Goal: Task Accomplishment & Management: Manage account settings

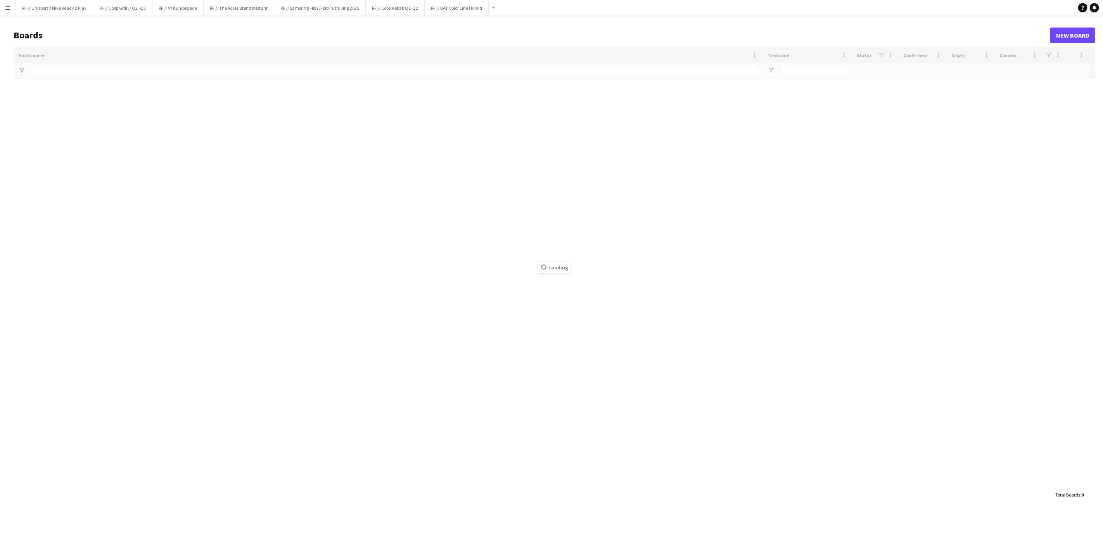
type input "**********"
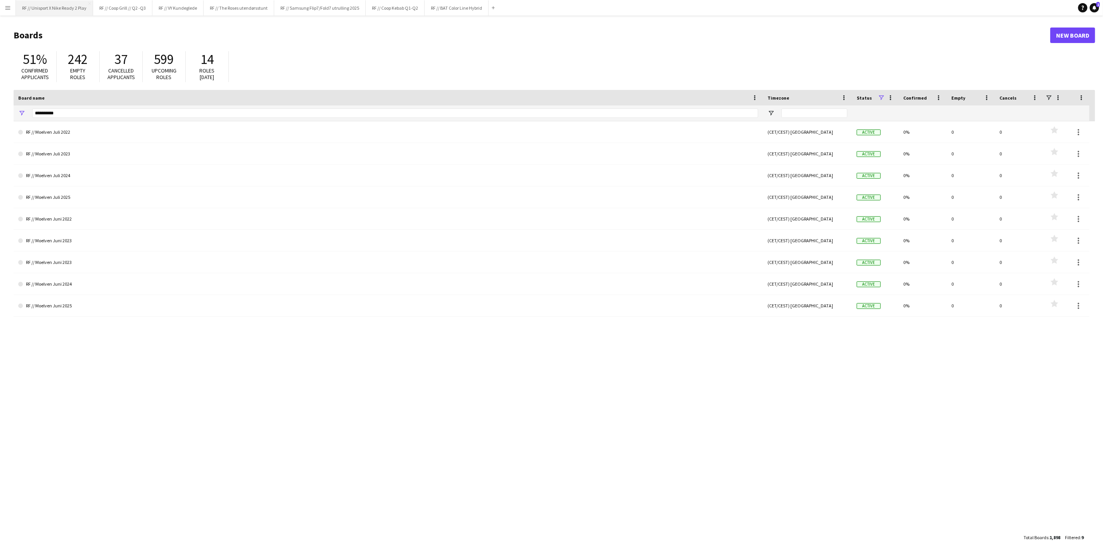
click at [65, 9] on button "RF // Unisport X Nike Ready 2 Play Close" at bounding box center [54, 7] width 77 height 15
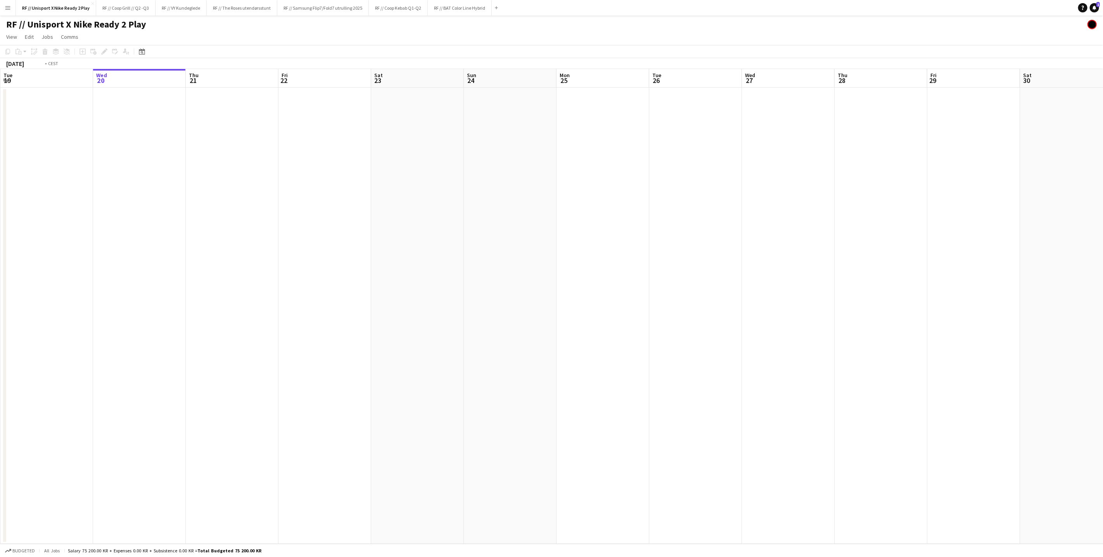
drag, startPoint x: 169, startPoint y: 211, endPoint x: 299, endPoint y: 222, distance: 130.4
click at [285, 216] on app-calendar-viewport "Sun 17 Mon 18 Tue 19 Wed 20 Thu 21 Fri 22 Sat 23 Sun 24 Mon 25 Tue 26 Wed 27 Th…" at bounding box center [551, 306] width 1103 height 475
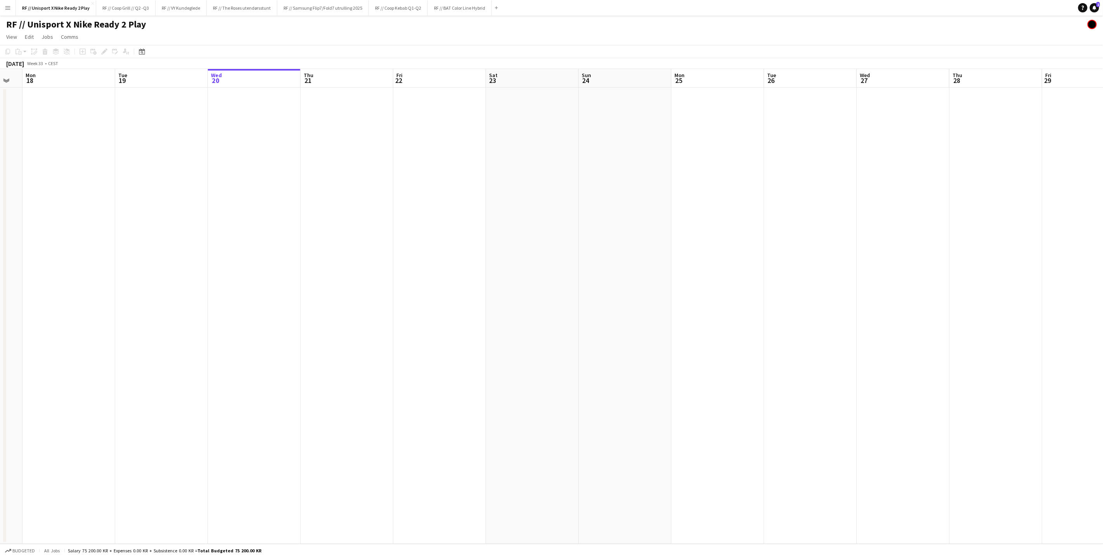
drag, startPoint x: 231, startPoint y: 227, endPoint x: 292, endPoint y: 225, distance: 61.3
click at [368, 228] on app-calendar-viewport "Sat 16 Sun 17 Mon 18 Tue 19 Wed 20 Thu 21 Fri 22 Sat 23 Sun 24 Mon 25 Tue 26 We…" at bounding box center [551, 306] width 1103 height 475
click at [450, 235] on app-calendar-viewport "Thu 14 Fri 15 Sat 16 Sun 17 Mon 18 Tue 19 Wed 20 Thu 21 Fri 22 Sat 23 Sun 24 Mo…" at bounding box center [551, 306] width 1103 height 475
drag, startPoint x: 219, startPoint y: 224, endPoint x: 536, endPoint y: 245, distance: 317.8
click at [547, 240] on app-calendar-viewport "Tue 12 Wed 13 Thu 14 Fri 15 Sat 16 Sun 17 Mon 18 Tue 19 Wed 20 Thu 21 Fri 22 Sa…" at bounding box center [551, 306] width 1103 height 475
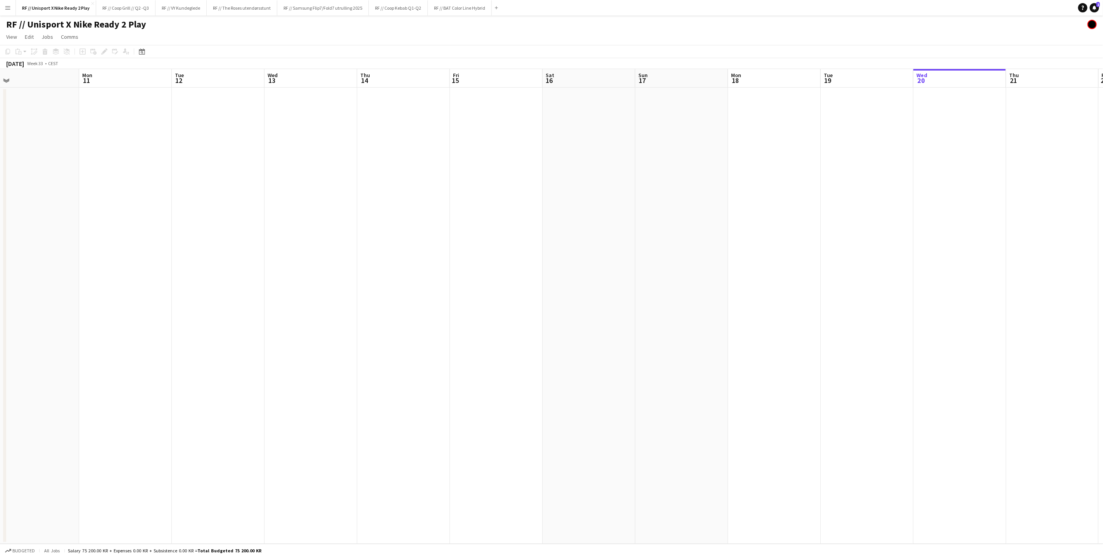
drag, startPoint x: 357, startPoint y: 245, endPoint x: 627, endPoint y: 273, distance: 270.9
click at [669, 266] on app-calendar-viewport "Fri 8 Sat 9 Sun 10 Mon 11 Tue 12 Wed 13 Thu 14 Fri 15 Sat 16 Sun 17 Mon 18 Tue …" at bounding box center [551, 306] width 1103 height 475
drag, startPoint x: 221, startPoint y: 254, endPoint x: 635, endPoint y: 272, distance: 414.1
click at [641, 270] on app-calendar-viewport "Thu 31 Fri 1 Sat 2 Sun 3 Mon 4 Tue 5 Wed 6 Thu 7 Fri 8 Sat 9 Sun 10 Mon 11 Tue …" at bounding box center [551, 306] width 1103 height 475
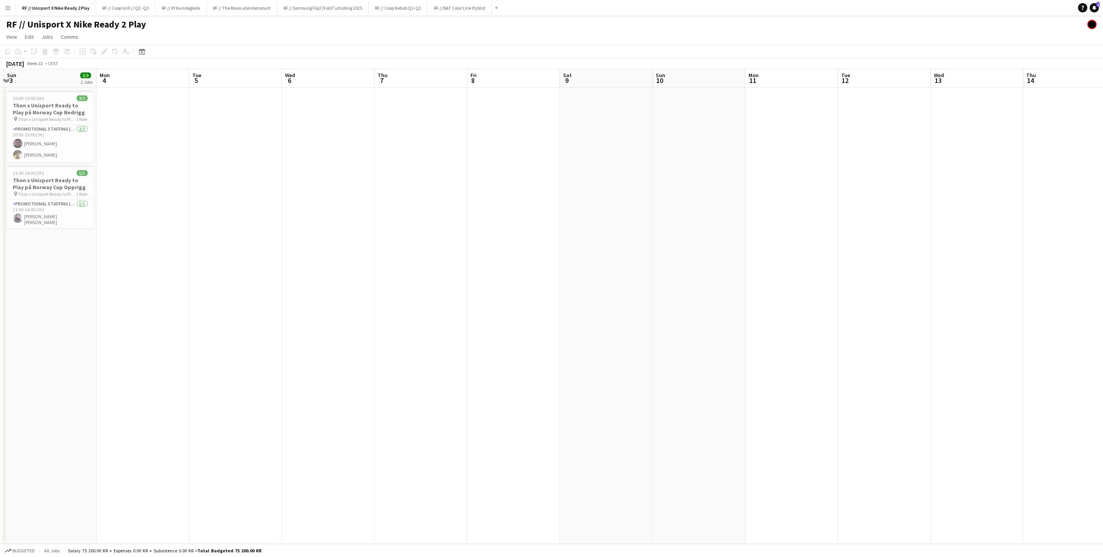
drag, startPoint x: 233, startPoint y: 276, endPoint x: 658, endPoint y: 296, distance: 425.1
click at [658, 296] on app-calendar-viewport "Thu 31 5/5 2 Jobs Fri 1 5/5 2 Jobs Sat 2 Sun 3 3/3 2 Jobs Mon 4 Tue 5 Wed 6 Thu…" at bounding box center [551, 306] width 1103 height 475
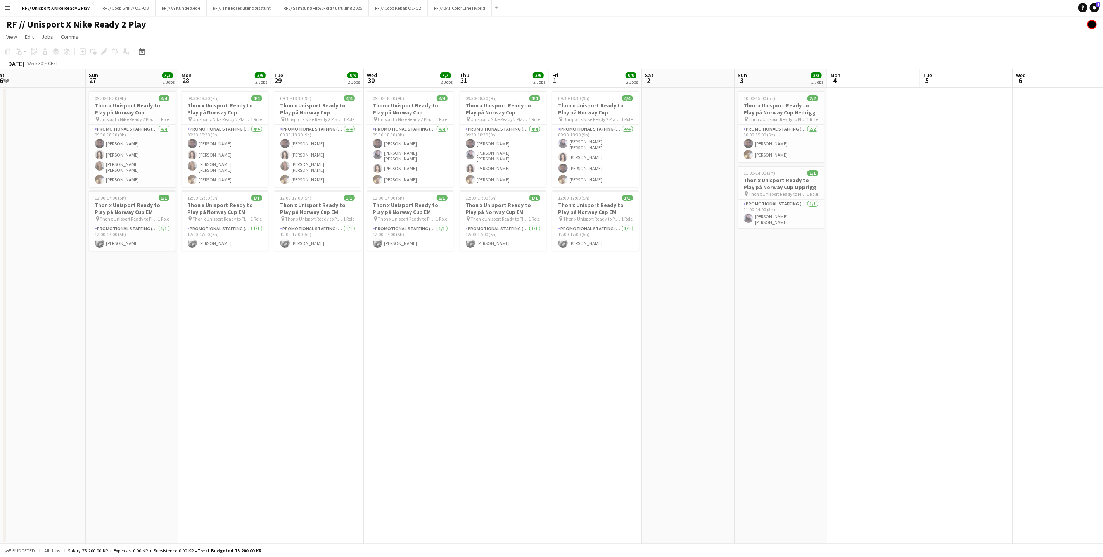
drag, startPoint x: 558, startPoint y: 360, endPoint x: 658, endPoint y: 362, distance: 99.3
click at [658, 362] on app-calendar-viewport "Thu 24 Fri 25 Sat 26 Sun 27 5/5 2 Jobs Mon 28 5/5 2 Jobs Tue 29 5/5 2 Jobs Wed …" at bounding box center [551, 306] width 1103 height 475
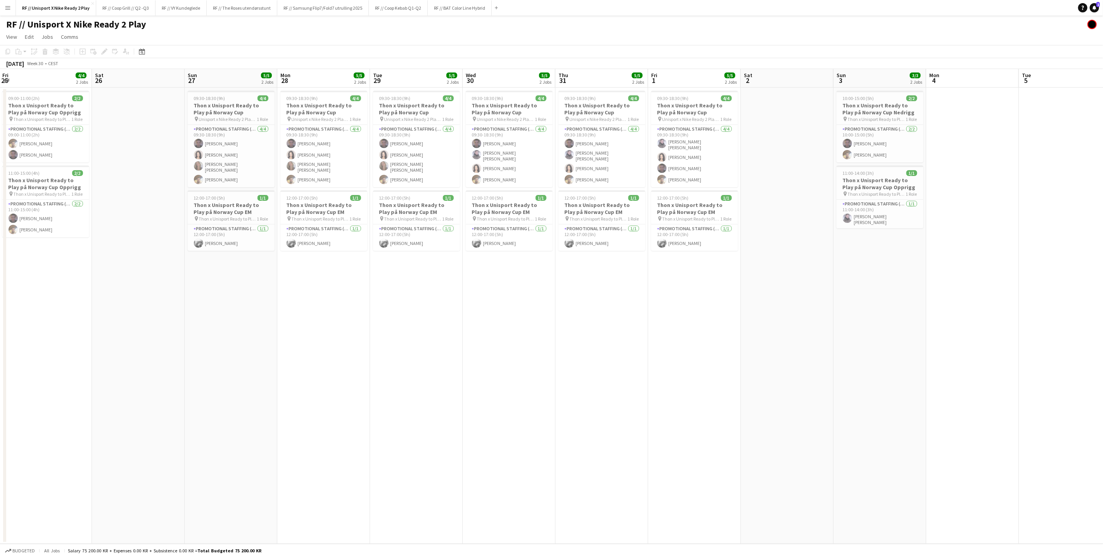
drag, startPoint x: 373, startPoint y: 370, endPoint x: 600, endPoint y: 366, distance: 226.5
click at [580, 366] on app-calendar-viewport "Wed 23 Thu 24 Fri 25 4/4 2 Jobs Sat 26 Sun 27 5/5 2 Jobs Mon 28 5/5 2 Jobs Tue …" at bounding box center [551, 306] width 1103 height 475
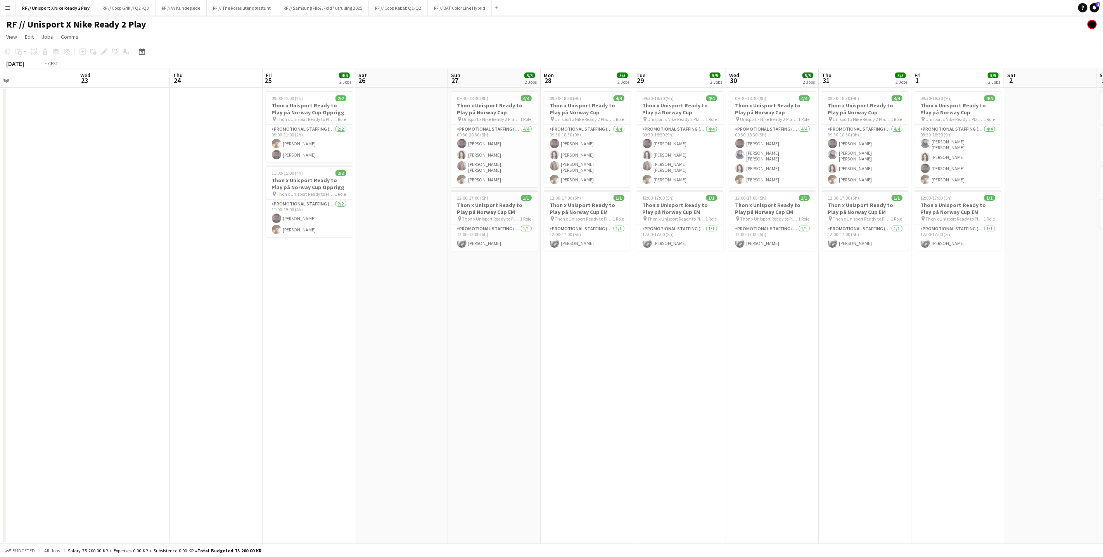
drag, startPoint x: 433, startPoint y: 361, endPoint x: 632, endPoint y: 359, distance: 199.3
click at [632, 359] on app-calendar-viewport "Sun 20 Mon 21 Tue 22 Wed 23 Thu 24 Fri 25 4/4 2 Jobs Sat 26 Sun 27 5/5 2 Jobs M…" at bounding box center [551, 306] width 1103 height 475
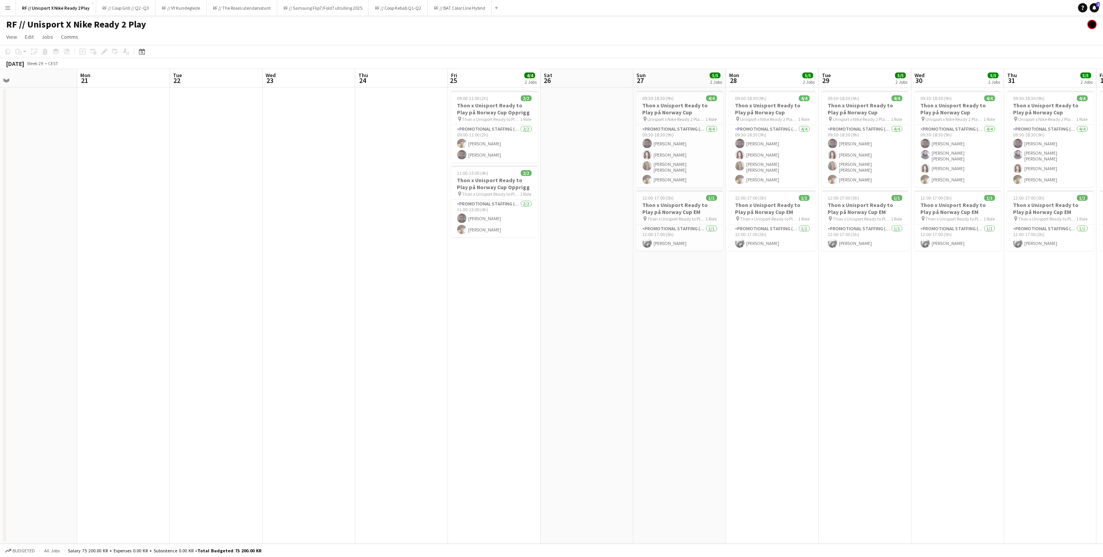
scroll to position [0, 197]
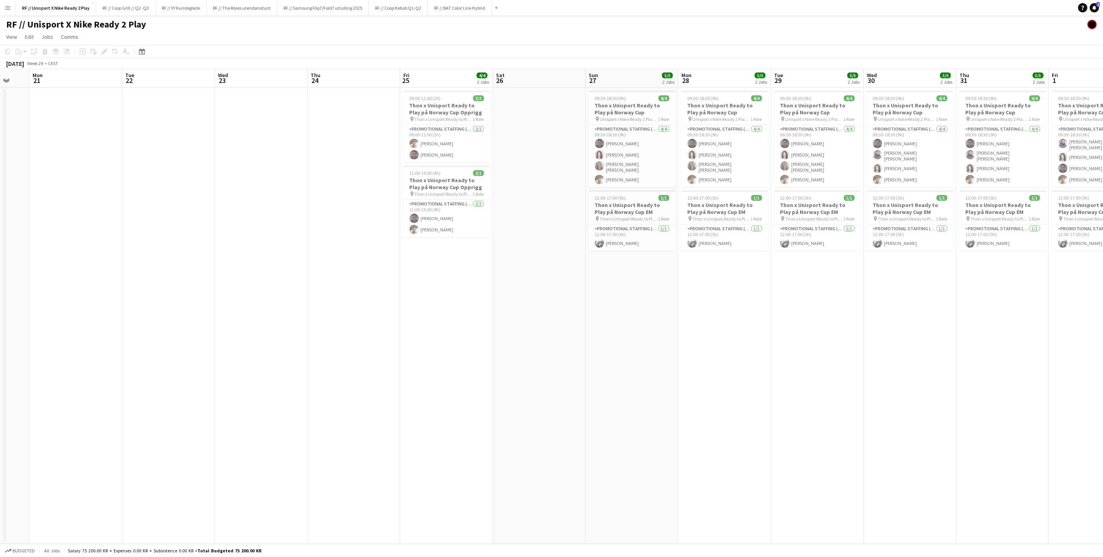
drag, startPoint x: 414, startPoint y: 323, endPoint x: 550, endPoint y: 337, distance: 136.4
click at [533, 334] on app-calendar-viewport "Fri 18 Sat 19 Sun 20 Mon 21 Tue 22 Wed 23 Thu 24 Fri 25 4/4 2 Jobs Sat 26 Sun 2…" at bounding box center [551, 306] width 1103 height 475
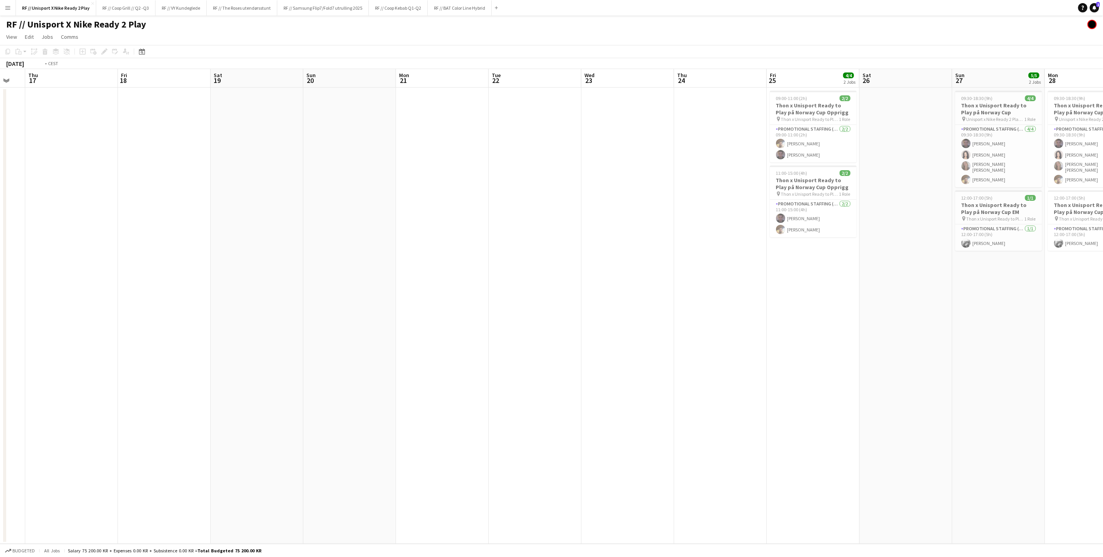
drag, startPoint x: 290, startPoint y: 331, endPoint x: 660, endPoint y: 334, distance: 369.5
click at [712, 332] on app-calendar-viewport "Tue 15 Wed 16 Thu 17 Fri 18 Sat 19 Sun 20 Mon 21 Tue 22 Wed 23 Thu 24 Fri 25 4/…" at bounding box center [551, 306] width 1103 height 475
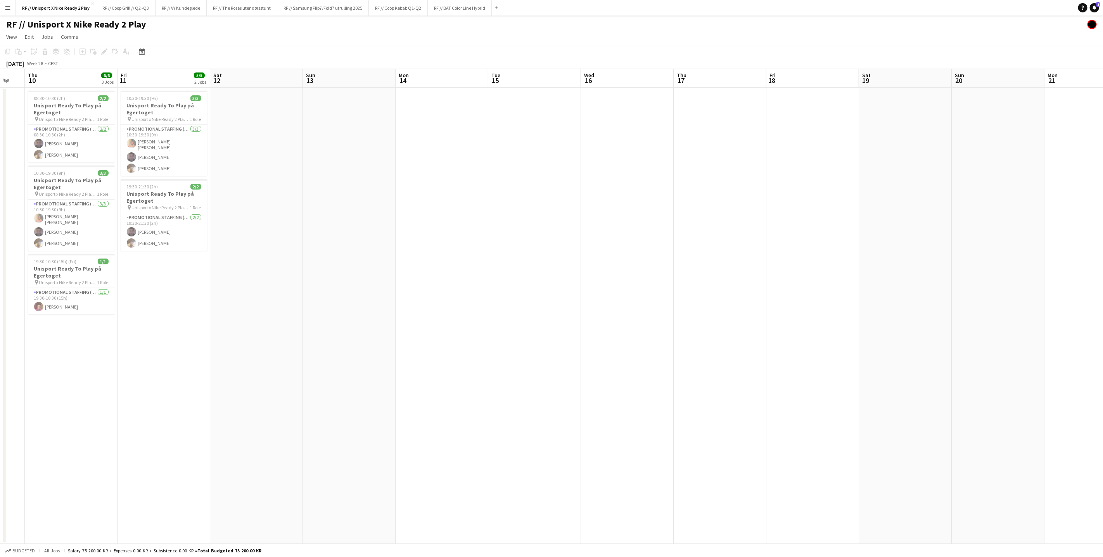
drag, startPoint x: 571, startPoint y: 321, endPoint x: 635, endPoint y: 325, distance: 64.1
click at [673, 326] on app-calendar-viewport "Tue 8 Wed 9 Thu 10 6/6 3 Jobs Fri 11 5/5 2 Jobs Sat 12 Sun 13 Mon 14 Tue 15 Wed…" at bounding box center [551, 306] width 1103 height 475
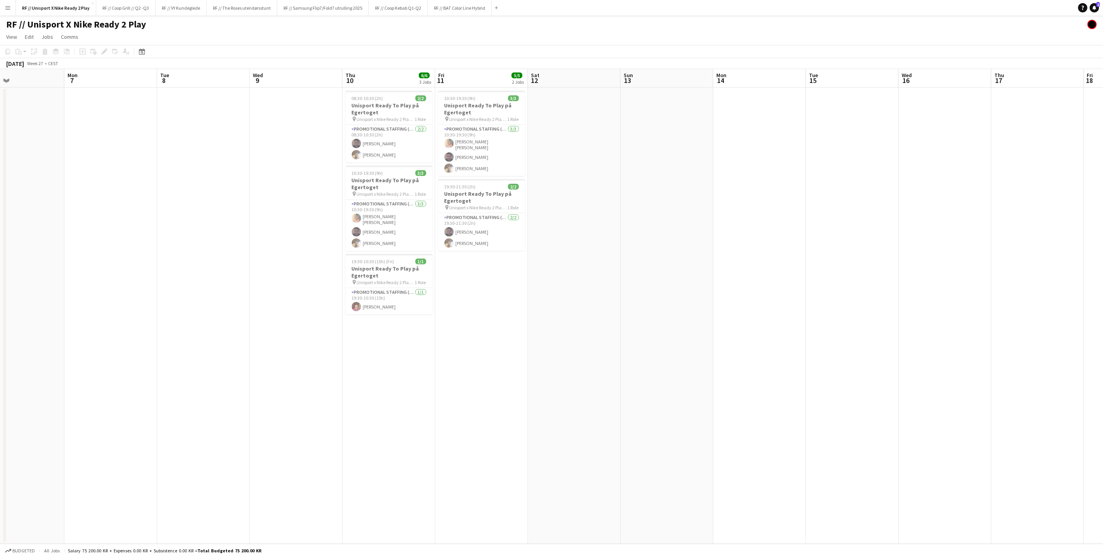
drag, startPoint x: 649, startPoint y: 339, endPoint x: 656, endPoint y: 338, distance: 7.8
click at [656, 338] on app-calendar-viewport "Fri 4 Sat 5 Sun 6 Mon 7 Tue 8 Wed 9 Thu 10 6/6 3 Jobs Fri 11 5/5 2 Jobs Sat 12 …" at bounding box center [551, 306] width 1103 height 475
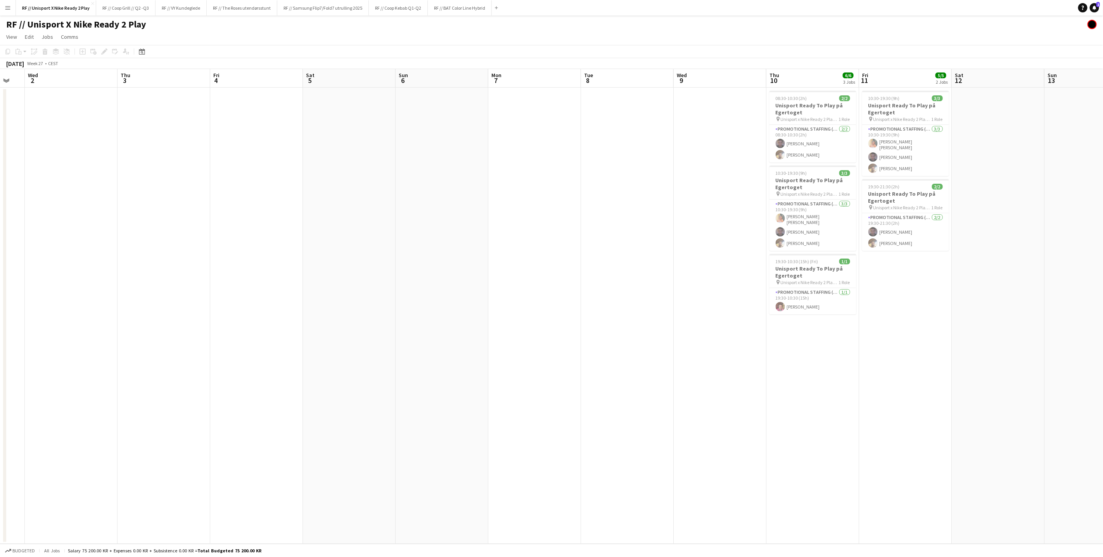
drag, startPoint x: 499, startPoint y: 366, endPoint x: 632, endPoint y: 365, distance: 133.0
click at [631, 365] on app-calendar-viewport "Mon 30 Tue 1 Wed 2 Thu 3 Fri 4 Sat 5 Sun 6 Mon 7 Tue 8 Wed 9 Thu 10 6/6 3 Jobs …" at bounding box center [551, 306] width 1103 height 475
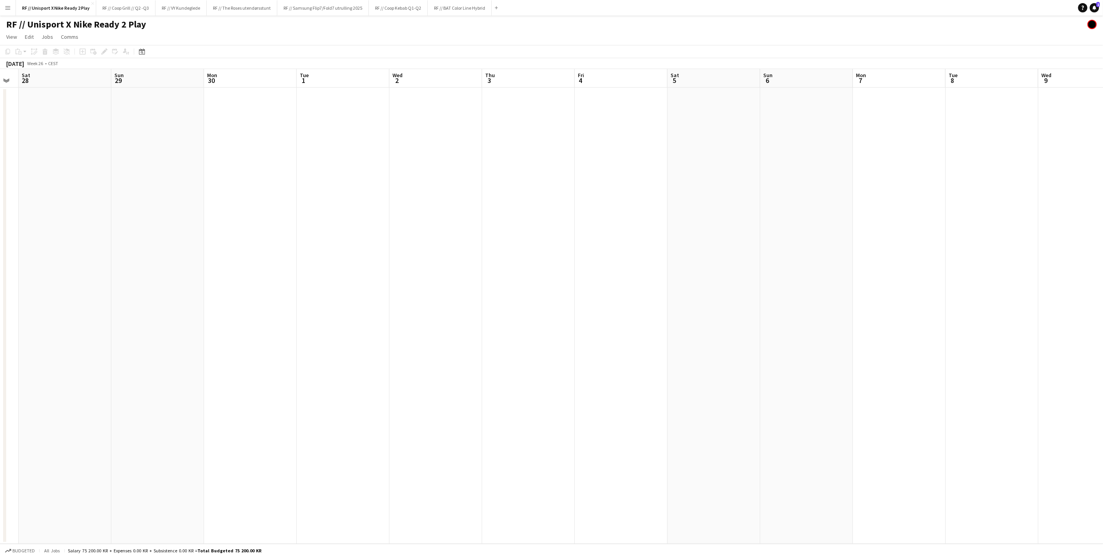
drag, startPoint x: 565, startPoint y: 354, endPoint x: 770, endPoint y: 359, distance: 205.6
click at [915, 370] on app-calendar-viewport "Thu 26 Fri 27 Sat 28 Sun 29 Mon 30 Tue 1 Wed 2 Thu 3 Fri 4 Sat 5 Sun 6 Mon 7 Tu…" at bounding box center [551, 306] width 1103 height 475
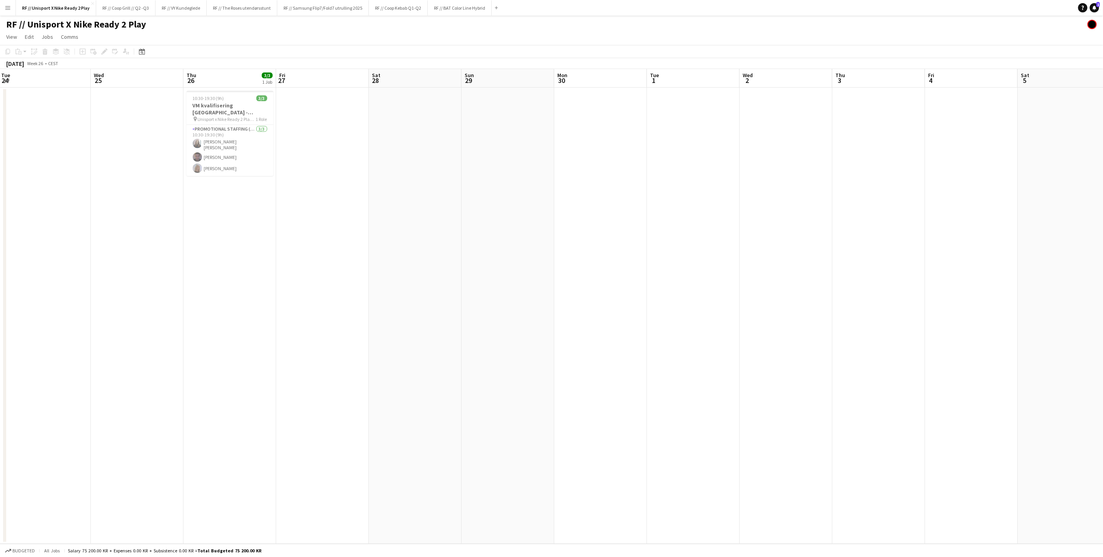
drag, startPoint x: 406, startPoint y: 330, endPoint x: 613, endPoint y: 345, distance: 207.2
click at [610, 344] on app-calendar-viewport "Sun 22 Mon 23 Tue 24 Wed 25 Thu 26 3/3 1 Job Fri 27 Sat 28 Sun 29 Mon 30 Tue 1 …" at bounding box center [551, 306] width 1103 height 475
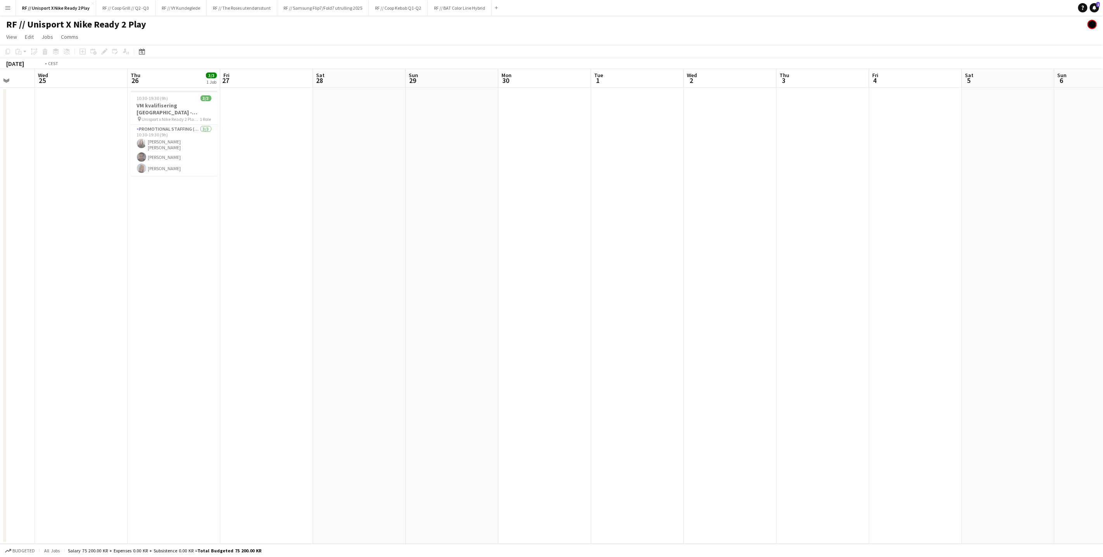
scroll to position [0, 211]
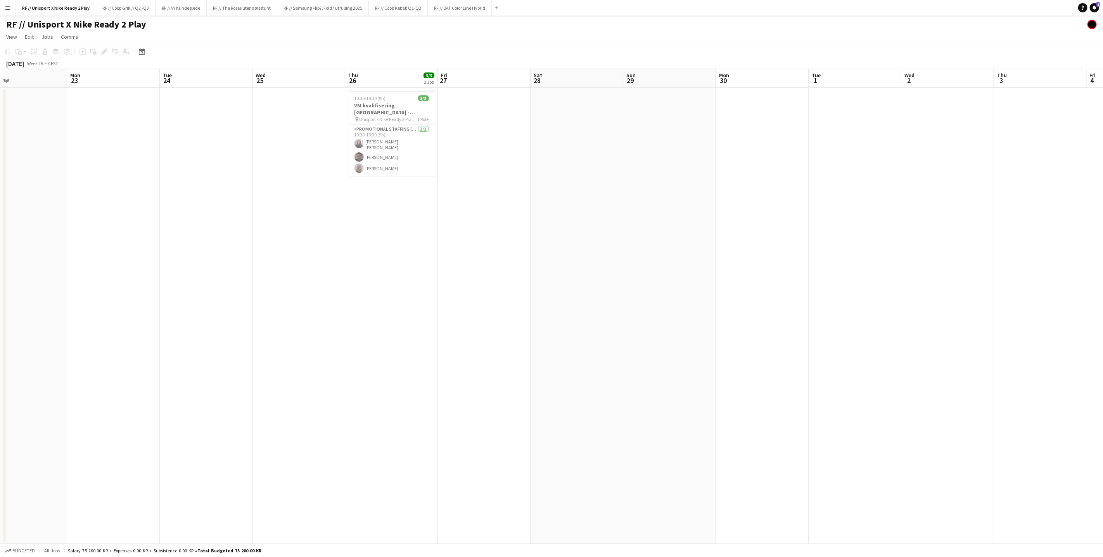
drag, startPoint x: 368, startPoint y: 330, endPoint x: 466, endPoint y: 330, distance: 98.5
click at [466, 330] on app-calendar-viewport "Fri 20 Sat 21 Sun 22 Mon 23 Tue 24 Wed 25 Thu 26 3/3 1 Job Fri 27 Sat 28 Sun 29…" at bounding box center [551, 306] width 1103 height 475
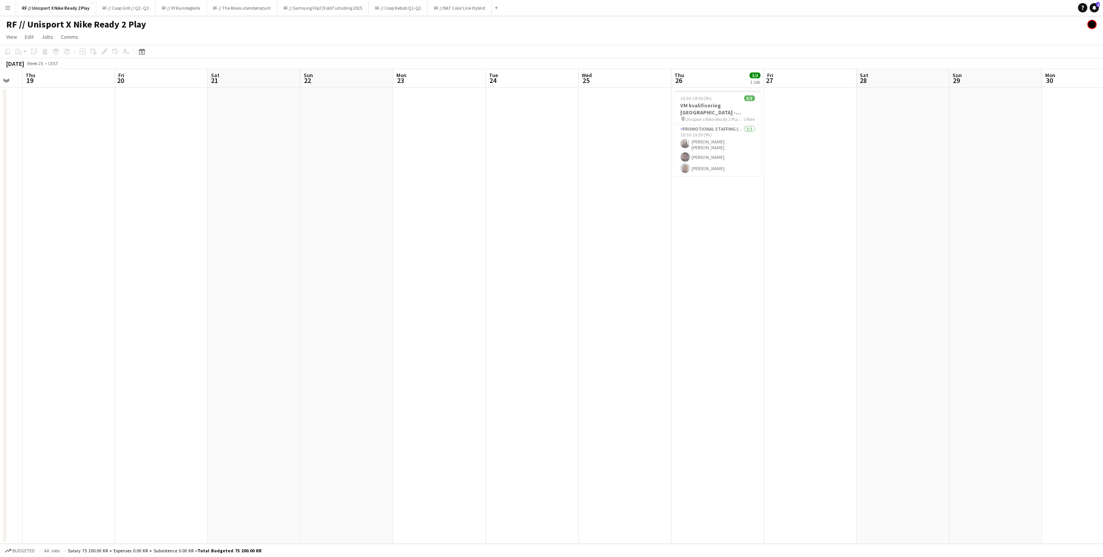
drag, startPoint x: 377, startPoint y: 339, endPoint x: 604, endPoint y: 337, distance: 226.5
click at [604, 337] on app-calendar-viewport "Tue 17 Wed 18 Thu 19 Fri 20 Sat 21 Sun 22 Mon 23 Tue 24 Wed 25 Thu 26 3/3 1 Job…" at bounding box center [551, 306] width 1103 height 475
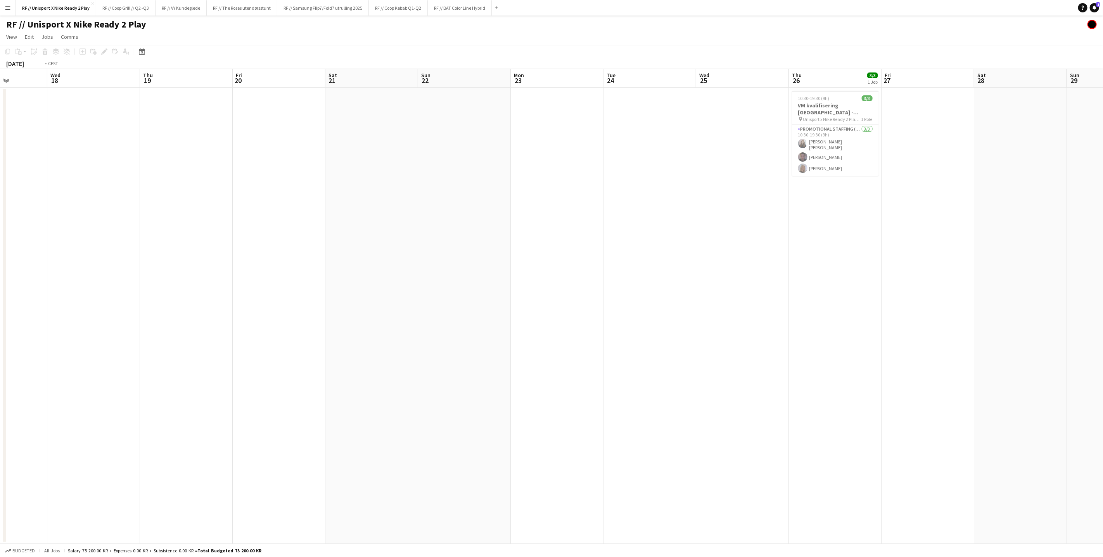
drag, startPoint x: 349, startPoint y: 326, endPoint x: 533, endPoint y: 336, distance: 184.5
click at [627, 345] on app-calendar-viewport "Mon 16 Tue 17 Wed 18 Thu 19 Fri 20 Sat 21 Sun 22 Mon 23 Tue 24 Wed 25 Thu 26 3/…" at bounding box center [551, 306] width 1103 height 475
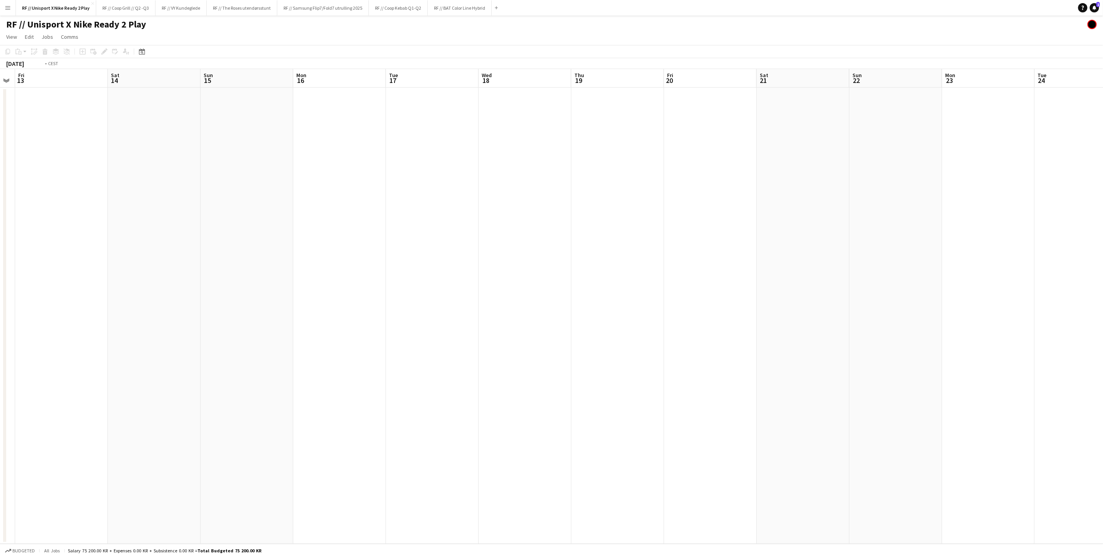
drag, startPoint x: 621, startPoint y: 349, endPoint x: 277, endPoint y: 319, distance: 345.6
click at [259, 321] on app-calendar-viewport "Tue 10 Wed 11 Thu 12 Fri 13 Sat 14 Sun 15 Mon 16 Tue 17 Wed 18 Thu 19 Fri 20 Sa…" at bounding box center [551, 306] width 1103 height 475
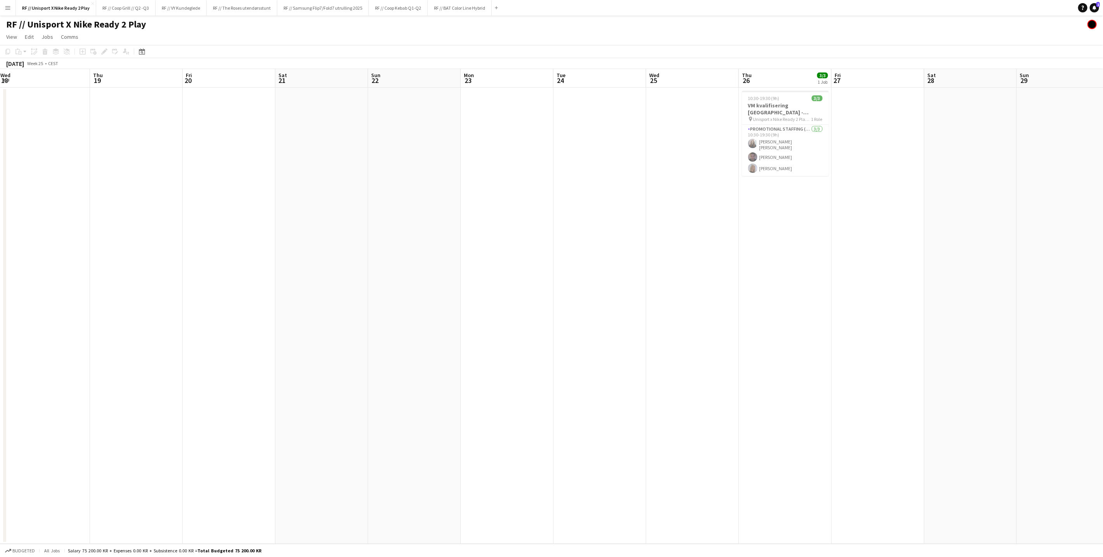
drag, startPoint x: 505, startPoint y: 332, endPoint x: 257, endPoint y: 311, distance: 249.0
click at [274, 311] on app-calendar-viewport "Sun 15 Mon 16 Tue 17 Wed 18 Thu 19 Fri 20 Sat 21 Sun 22 Mon 23 Tue 24 Wed 25 Th…" at bounding box center [551, 306] width 1103 height 475
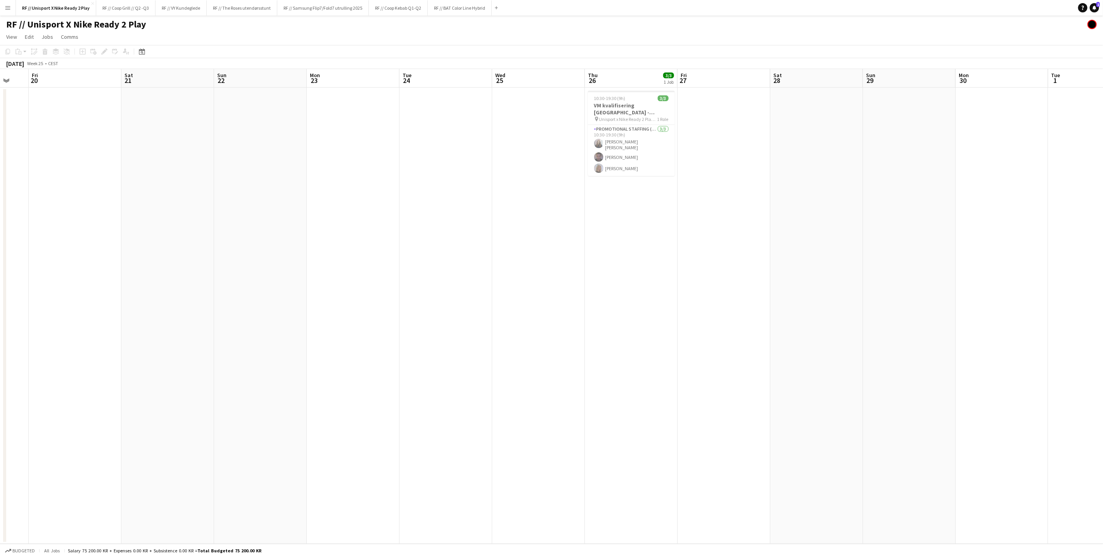
drag, startPoint x: 404, startPoint y: 323, endPoint x: 254, endPoint y: 318, distance: 150.9
click at [301, 319] on app-calendar-viewport "Tue 17 Wed 18 Thu 19 Fri 20 Sat 21 Sun 22 Mon 23 Tue 24 Wed 25 Thu 26 3/3 1 Job…" at bounding box center [551, 306] width 1103 height 475
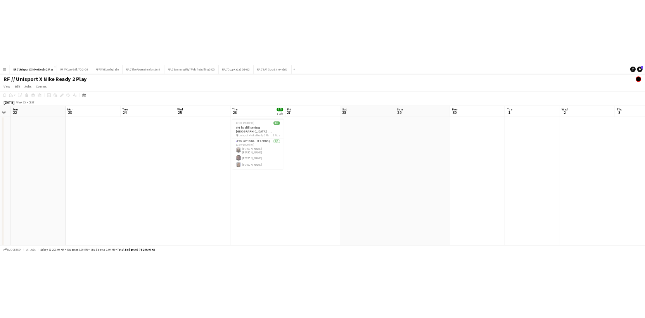
scroll to position [0, 260]
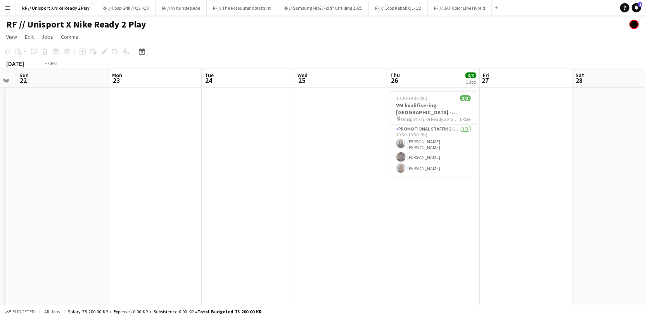
drag, startPoint x: 397, startPoint y: 219, endPoint x: 257, endPoint y: 204, distance: 140.4
click at [205, 203] on app-calendar-viewport "Thu 19 Fri 20 Sat 21 Sun 22 Mon 23 Tue 24 Wed 25 Thu 26 3/3 1 Job Fri 27 Sat 28…" at bounding box center [322, 199] width 645 height 261
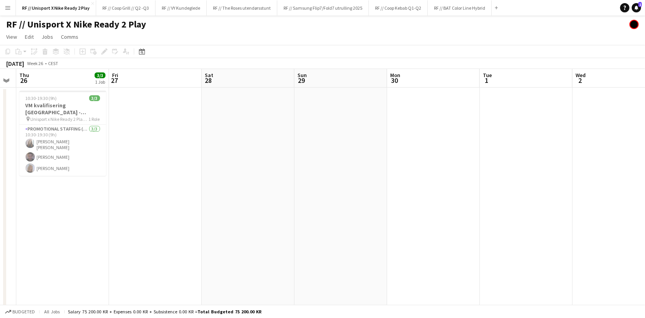
drag, startPoint x: 440, startPoint y: 208, endPoint x: 294, endPoint y: 200, distance: 146.0
click at [164, 200] on app-calendar-viewport "Mon 23 Tue 24 Wed 25 Thu 26 3/3 1 Job Fri 27 Sat 28 Sun 29 Mon 30 Tue 1 Wed 2 T…" at bounding box center [322, 199] width 645 height 261
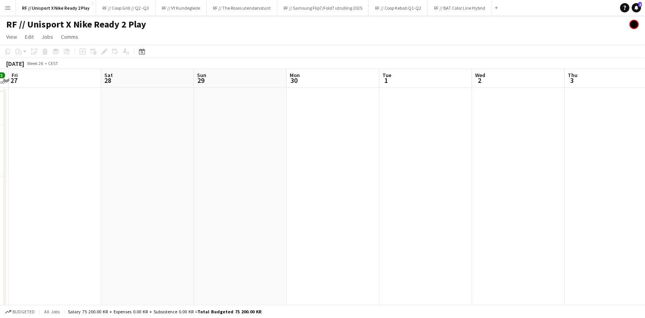
drag, startPoint x: 430, startPoint y: 209, endPoint x: 168, endPoint y: 198, distance: 261.6
click at [168, 198] on app-calendar-viewport "Tue 24 Wed 25 Thu 26 3/3 1 Job Fri 27 Sat 28 Sun 29 Mon 30 Tue 1 Wed 2 Thu 3 Fr…" at bounding box center [322, 199] width 645 height 261
drag, startPoint x: 440, startPoint y: 199, endPoint x: 295, endPoint y: 190, distance: 144.9
click at [223, 187] on app-calendar-viewport "Fri 27 Sat 28 Sun 29 Mon 30 Tue 1 Wed 2 Thu 3 Fri 4 Sat 5 Sun 6 Mon 7 Tue 8" at bounding box center [322, 199] width 645 height 261
drag, startPoint x: 465, startPoint y: 199, endPoint x: 224, endPoint y: 190, distance: 241.0
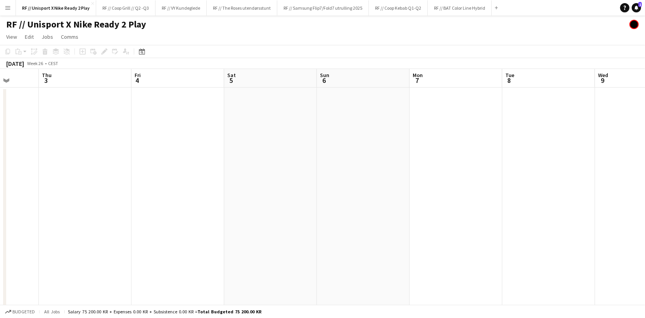
click at [226, 190] on app-calendar-viewport "Mon 30 Tue 1 Wed 2 Thu 3 Fri 4 Sat 5 Sun 6 Mon 7 Tue 8 Wed 9 Thu 10 6/6 3 Jobs …" at bounding box center [322, 199] width 645 height 261
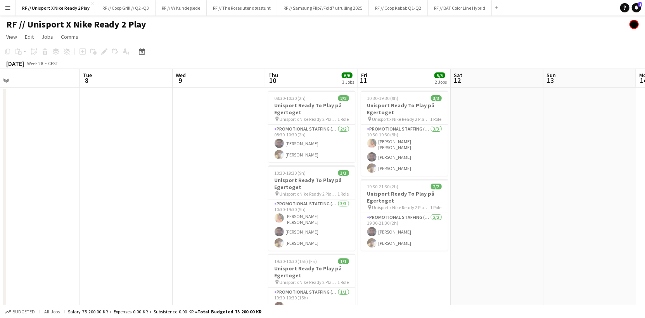
scroll to position [0, 294]
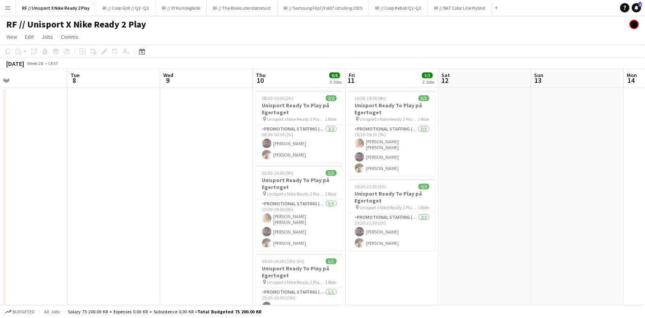
drag, startPoint x: 355, startPoint y: 200, endPoint x: 70, endPoint y: 187, distance: 285.3
click at [70, 187] on app-calendar-viewport "Fri 4 Sat 5 Sun 6 Mon 7 Tue 8 Wed 9 Thu 10 6/6 3 Jobs Fri 11 5/5 2 Jobs Sat 12 …" at bounding box center [322, 199] width 645 height 261
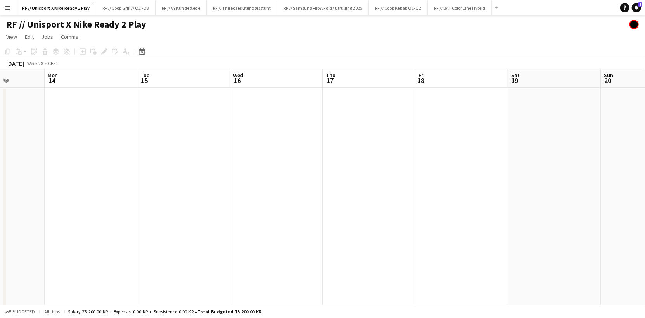
drag, startPoint x: 458, startPoint y: 187, endPoint x: 14, endPoint y: 190, distance: 444.8
click at [14, 190] on app-calendar-viewport "Fri 11 5/5 2 Jobs Sat 12 Sun 13 Mon 14 Tue 15 Wed 16 Thu 17 Fri 18 Sat 19 Sun 2…" at bounding box center [322, 199] width 645 height 261
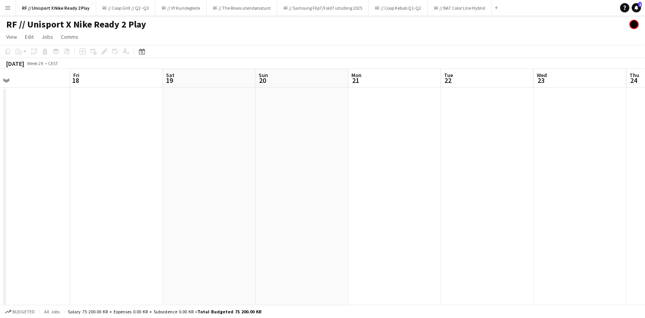
drag, startPoint x: 345, startPoint y: 185, endPoint x: 3, endPoint y: 181, distance: 342.0
click at [0, 181] on app-calendar-viewport "Mon 14 Tue 15 Wed 16 Thu 17 Fri 18 Sat 19 Sun 20 Mon 21 Tue 22 Wed 23 Thu 24 Fr…" at bounding box center [322, 199] width 645 height 261
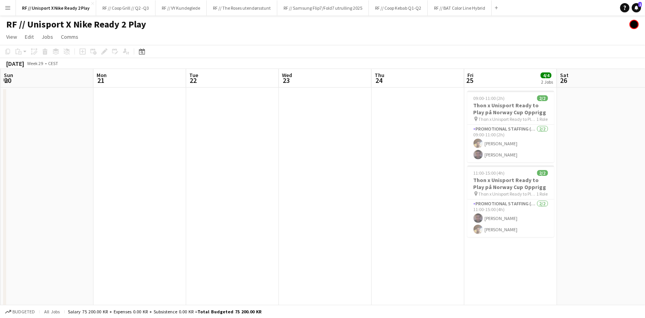
scroll to position [0, 278]
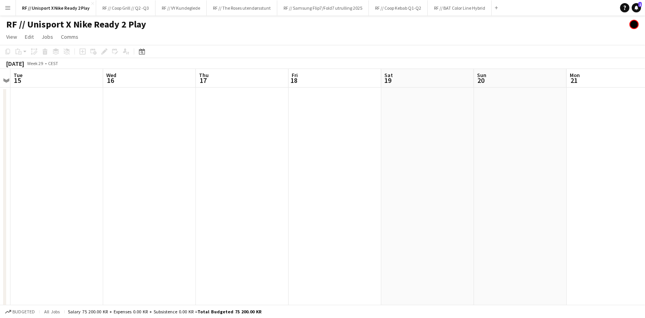
drag, startPoint x: 257, startPoint y: 172, endPoint x: 477, endPoint y: 173, distance: 219.9
click at [477, 173] on app-calendar-viewport "Sun 13 Mon 14 Tue 15 Wed 16 Thu 17 Fri 18 Sat 19 Sun 20 Mon 21 Tue 22 Wed 23 Th…" at bounding box center [322, 199] width 645 height 261
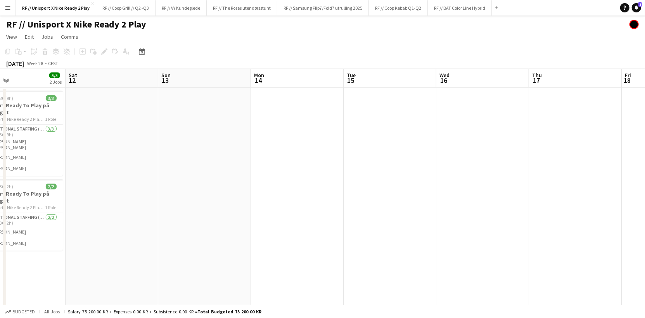
drag, startPoint x: 309, startPoint y: 170, endPoint x: 553, endPoint y: 171, distance: 243.5
click at [553, 171] on app-calendar-viewport "Wed 9 Thu 10 6/6 3 Jobs Fri 11 5/5 2 Jobs Sat 12 Sun 13 Mon 14 Tue 15 Wed 16 Th…" at bounding box center [322, 199] width 645 height 261
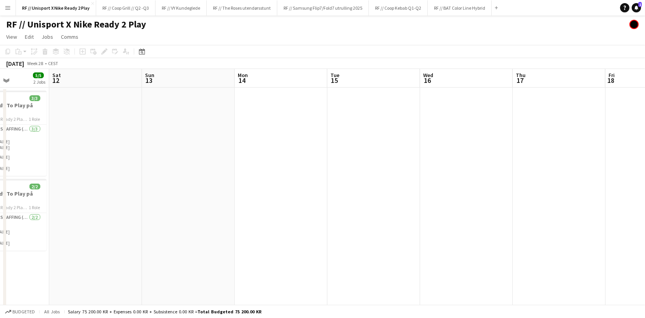
scroll to position [0, 197]
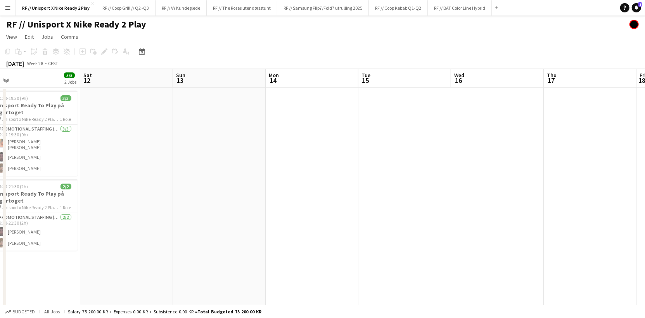
drag, startPoint x: 267, startPoint y: 183, endPoint x: 491, endPoint y: 168, distance: 224.6
click at [492, 169] on app-calendar-viewport "Wed 9 Thu 10 6/6 3 Jobs Fri 11 5/5 2 Jobs Sat 12 Sun 13 Mon 14 Tue 15 Wed 16 Th…" at bounding box center [322, 199] width 645 height 261
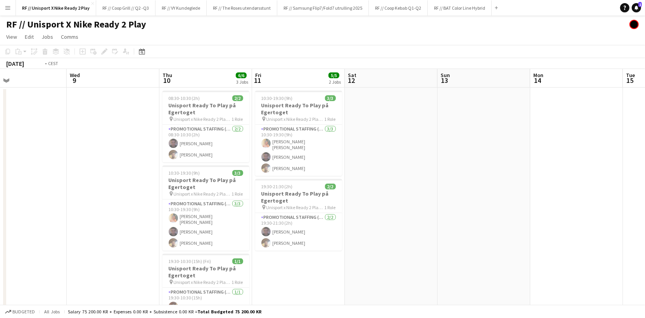
drag, startPoint x: 307, startPoint y: 197, endPoint x: 559, endPoint y: 176, distance: 252.5
click at [559, 176] on app-calendar-viewport "Sun 6 Mon 7 Tue 8 Wed 9 Thu 10 6/6 3 Jobs Fri 11 5/5 2 Jobs Sat 12 Sun 13 Mon 1…" at bounding box center [322, 199] width 645 height 261
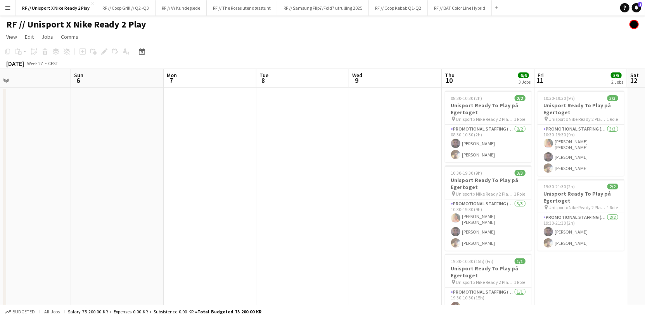
drag, startPoint x: 252, startPoint y: 183, endPoint x: 483, endPoint y: 169, distance: 231.9
click at [483, 169] on app-calendar-viewport "Thu 3 Fri 4 Sat 5 Sun 6 Mon 7 Tue 8 Wed 9 Thu 10 6/6 3 Jobs Fri 11 5/5 2 Jobs S…" at bounding box center [322, 199] width 645 height 261
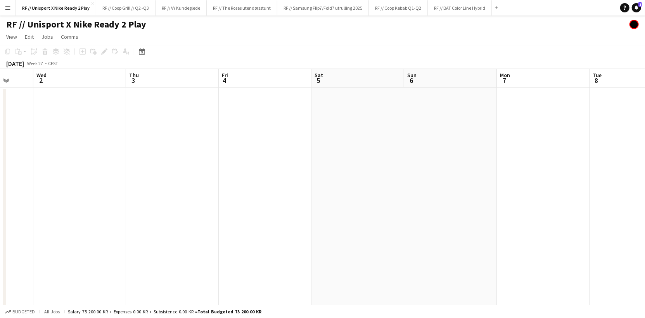
drag, startPoint x: 398, startPoint y: 178, endPoint x: 467, endPoint y: 173, distance: 68.8
click at [467, 173] on app-calendar-viewport "Sun 29 Mon 30 Tue 1 Wed 2 Thu 3 Fri 4 Sat 5 Sun 6 Mon 7 Tue 8 Wed 9 Thu 10 6/6 …" at bounding box center [322, 199] width 645 height 261
drag, startPoint x: 367, startPoint y: 178, endPoint x: 499, endPoint y: 170, distance: 132.0
click at [499, 170] on app-calendar-viewport "Thu 26 3/3 1 Job Fri 27 Sat 28 Sun 29 Mon 30 Tue 1 Wed 2 Thu 3 Fri 4 Sat 5 Sun …" at bounding box center [322, 199] width 645 height 261
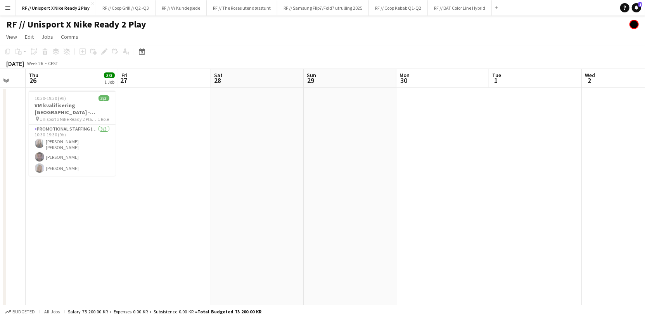
scroll to position [0, 168]
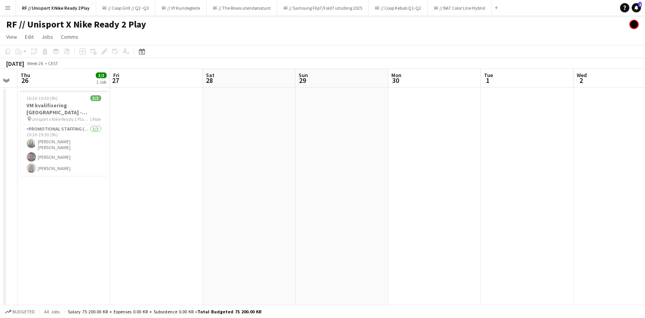
drag, startPoint x: 296, startPoint y: 183, endPoint x: 498, endPoint y: 178, distance: 202.5
click at [499, 176] on app-calendar-viewport "Tue 24 Wed 25 Thu 26 3/3 1 Job Fri 27 Sat 28 Sun 29 Mon 30 Tue 1 Wed 2 Thu 3 Fr…" at bounding box center [322, 199] width 645 height 261
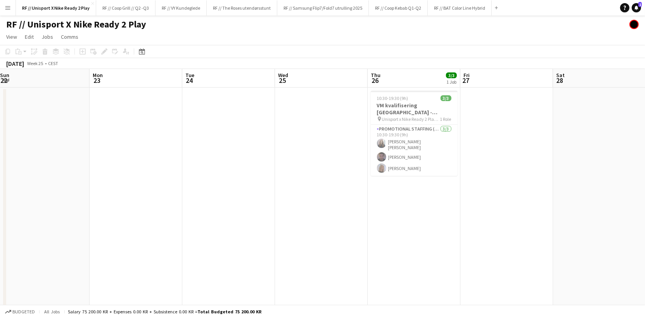
scroll to position [0, 180]
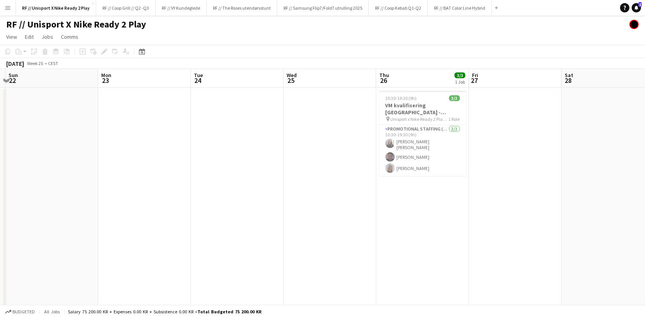
drag, startPoint x: 147, startPoint y: 201, endPoint x: 506, endPoint y: 212, distance: 358.8
click at [506, 212] on app-calendar-viewport "Fri 20 Sat 21 Sun 22 Mon 23 Tue 24 Wed 25 Thu 26 3/3 1 Job Fri 27 Sat 28 Sun 29…" at bounding box center [322, 199] width 645 height 261
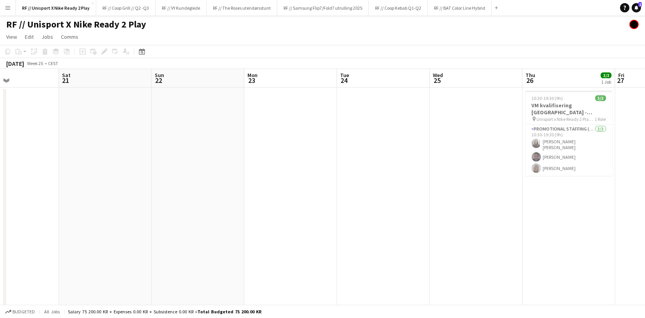
drag, startPoint x: 103, startPoint y: 195, endPoint x: 447, endPoint y: 194, distance: 343.9
click at [447, 194] on app-calendar-viewport "Wed 18 Thu 19 Fri 20 Sat 21 Sun 22 Mon 23 Tue 24 Wed 25 Thu 26 3/3 1 Job Fri 27…" at bounding box center [322, 199] width 645 height 261
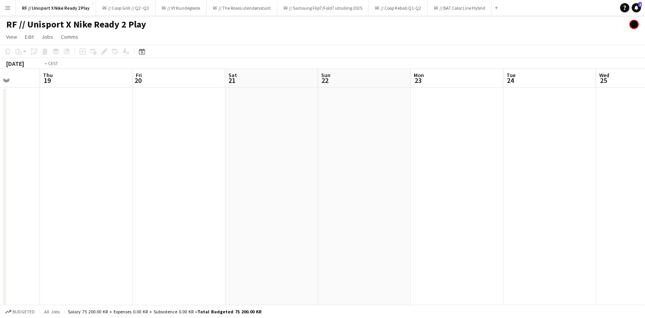
drag, startPoint x: 222, startPoint y: 194, endPoint x: 468, endPoint y: 185, distance: 246.0
click at [468, 185] on app-calendar-viewport "Mon 16 Tue 17 Wed 18 Thu 19 Fri 20 Sat 21 Sun 22 Mon 23 Tue 24 Wed 25 Thu 26 3/…" at bounding box center [322, 199] width 645 height 261
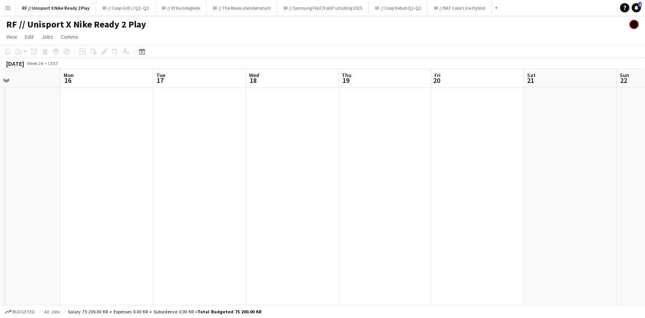
drag, startPoint x: 247, startPoint y: 184, endPoint x: 424, endPoint y: 187, distance: 176.8
click at [437, 182] on app-calendar-viewport "Fri 13 Sat 14 Sun 15 Mon 16 Tue 17 Wed 18 Thu 19 Fri 20 Sat 21 Sun 22 Mon 23 Tu…" at bounding box center [322, 199] width 645 height 261
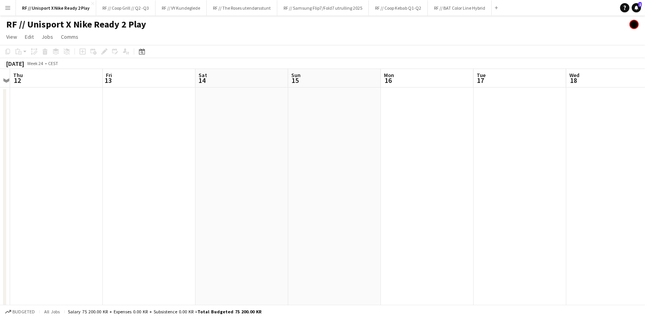
drag, startPoint x: 280, startPoint y: 185, endPoint x: 357, endPoint y: 190, distance: 77.4
click at [419, 183] on app-calendar-viewport "Tue 10 Wed 11 Thu 12 Fri 13 Sat 14 Sun 15 Mon 16 Tue 17 Wed 18 Thu 19 Fri 20 Sa…" at bounding box center [322, 199] width 645 height 261
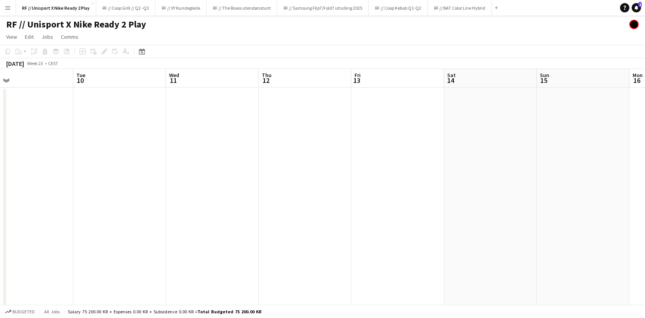
drag, startPoint x: 356, startPoint y: 183, endPoint x: 324, endPoint y: 187, distance: 32.0
click at [391, 184] on app-calendar-viewport "Sat 7 Sun 8 Mon 9 Tue 10 Wed 11 Thu 12 Fri 13 Sat 14 Sun 15 Mon 16 Tue 17 Wed 18" at bounding box center [322, 199] width 645 height 261
drag, startPoint x: 199, startPoint y: 180, endPoint x: 392, endPoint y: 180, distance: 192.7
click at [392, 180] on app-calendar-viewport "Fri 6 4/4 2 Jobs Sat 7 1/1 1 Job Sun 8 Mon 9 Tue 10 Wed 11 Thu 12 Fri 13 Sat 14…" at bounding box center [322, 199] width 645 height 261
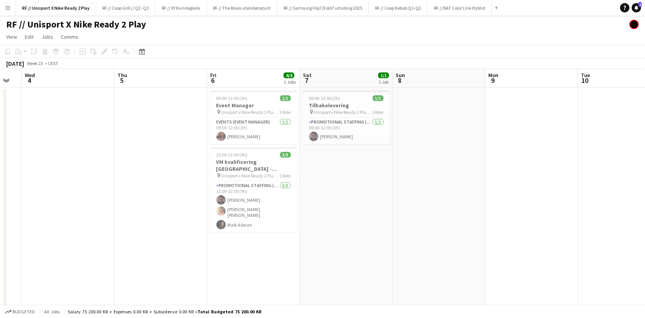
scroll to position [0, 175]
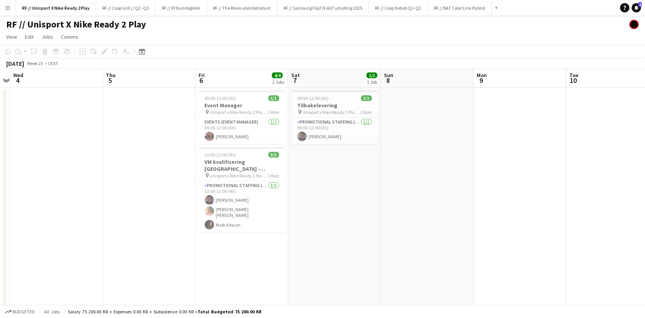
drag, startPoint x: 288, startPoint y: 182, endPoint x: 417, endPoint y: 188, distance: 128.9
click at [417, 188] on app-calendar-viewport "Mon 2 Tue 3 Wed 4 Thu 5 Fri 6 4/4 2 Jobs Sat 7 1/1 1 Job Sun 8 Mon 9 Tue 10 Wed…" at bounding box center [322, 199] width 645 height 261
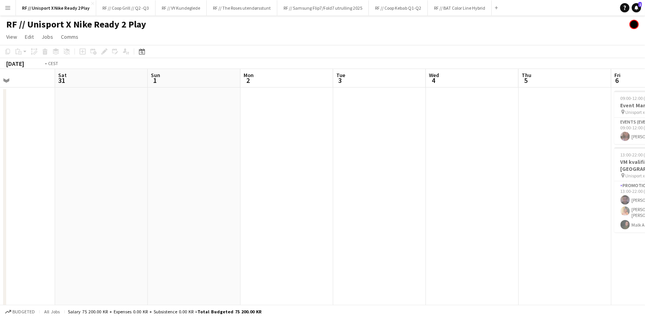
drag, startPoint x: 105, startPoint y: 210, endPoint x: 0, endPoint y: 171, distance: 111.8
click at [0, 172] on app-calendar-viewport "Wed 28 Thu 29 Fri 30 Sat 31 Sun 1 Mon 2 Tue 3 Wed 4 Thu 5 Fri 6 4/4 2 Jobs Sat …" at bounding box center [322, 199] width 645 height 261
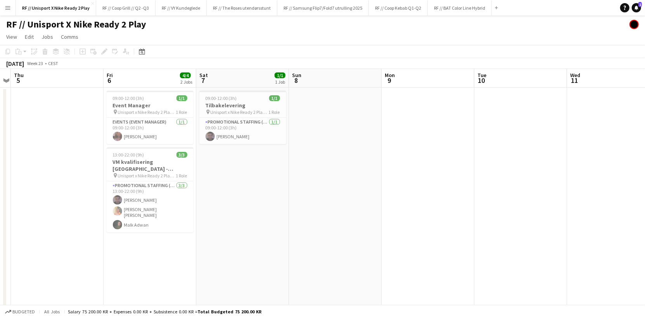
drag, startPoint x: 294, startPoint y: 195, endPoint x: 103, endPoint y: 185, distance: 191.1
click at [146, 188] on app-calendar-viewport "Mon 2 Tue 3 Wed 4 Thu 5 Fri 6 4/4 2 Jobs Sat 7 1/1 1 Job Sun 8 Mon 9 Tue 10 Wed…" at bounding box center [322, 199] width 645 height 261
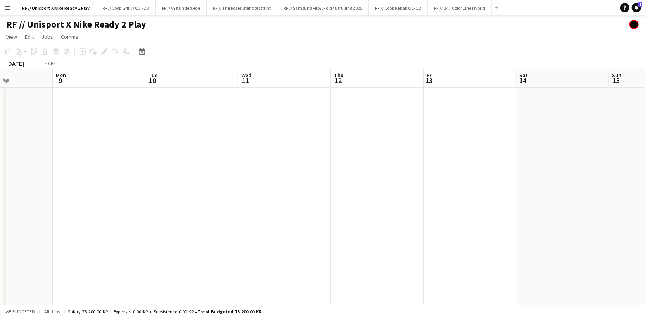
drag, startPoint x: 422, startPoint y: 208, endPoint x: 104, endPoint y: 198, distance: 318.1
click at [135, 198] on app-calendar-viewport "Thu 5 Fri 6 4/4 2 Jobs Sat 7 1/1 1 Job Sun 8 Mon 9 Tue 10 Wed 11 Thu 12 Fri 13 …" at bounding box center [322, 199] width 645 height 261
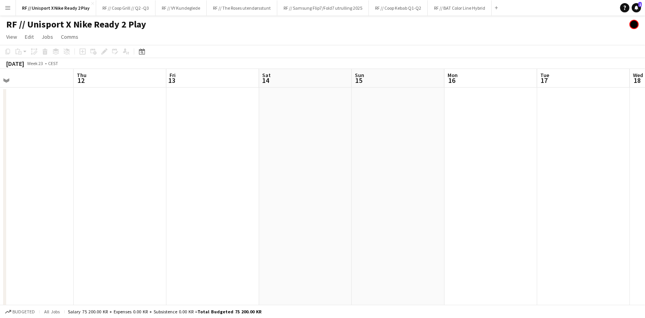
drag, startPoint x: 329, startPoint y: 211, endPoint x: 140, endPoint y: 204, distance: 189.0
click at [171, 206] on app-calendar-viewport "Sun 8 Mon 9 Tue 10 Wed 11 Thu 12 Fri 13 Sat 14 Sun 15 Mon 16 Tue 17 Wed 18 Thu …" at bounding box center [322, 199] width 645 height 261
drag, startPoint x: 404, startPoint y: 219, endPoint x: 161, endPoint y: 204, distance: 243.9
click at [153, 204] on app-calendar-viewport "Tue 10 Wed 11 Thu 12 Fri 13 Sat 14 Sun 15 Mon 16 Tue 17 Wed 18 Thu 19 Fri 20 Sa…" at bounding box center [322, 199] width 645 height 261
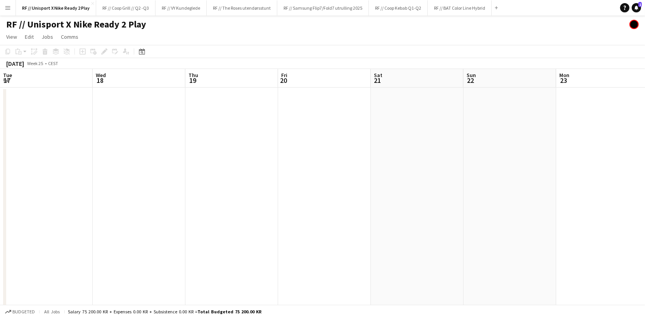
drag, startPoint x: 408, startPoint y: 231, endPoint x: 159, endPoint y: 216, distance: 249.7
click at [160, 216] on app-calendar-viewport "Sat 14 Sun 15 Mon 16 Tue 17 Wed 18 Thu 19 Fri 20 Sat 21 Sun 22 Mon 23 Tue 24 We…" at bounding box center [322, 199] width 645 height 261
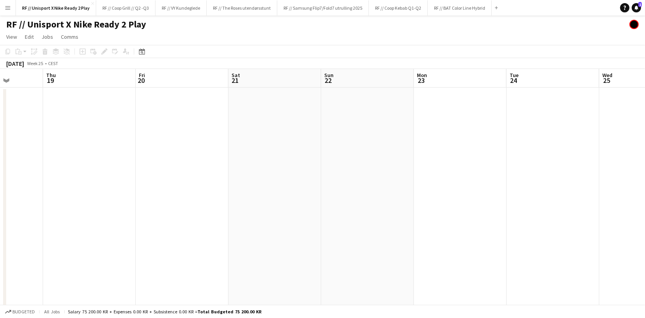
drag
click at [104, 212] on app-calendar-viewport "Mon 16 Tue 17 Wed 18 Thu 19 Fri 20 Sat 21 Sun 22 Mon 23 Tue 24 Wed 25 Thu 26 3/…" at bounding box center [322, 199] width 645 height 261
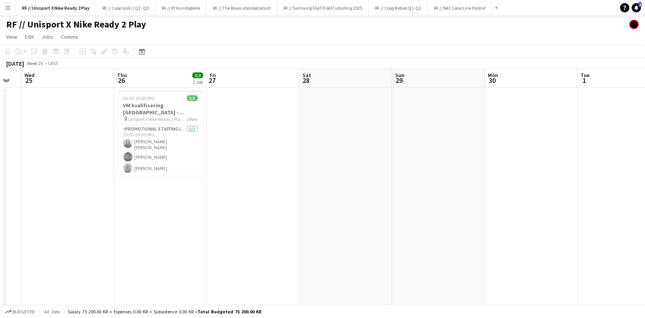
click at [237, 226] on app-calendar-viewport "Sun 22 Mon 23 Tue 24 Wed 25 Thu 26 3/3 1 Job Fri 27 Sat 28 Sun 29 Mon 30 Tue 1 …" at bounding box center [322, 199] width 645 height 261
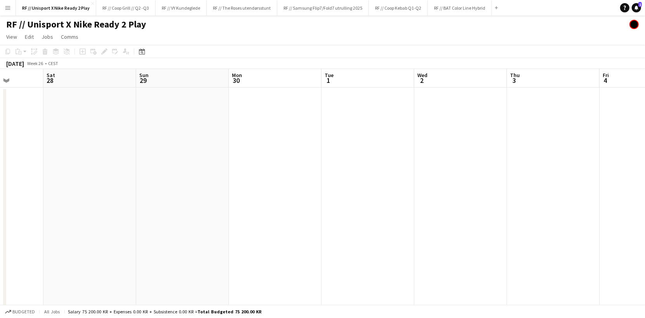
click at [190, 210] on app-calendar-viewport "Tue 24 Wed 25 Thu 26 3/3 1 Job Fri 27 Sat 28 Sun 29 Mon 30 Tue 1 Wed 2 Thu 3 Fr…" at bounding box center [322, 199] width 645 height 261
click at [154, 201] on app-calendar-viewport "Fri 27 Sat 28 Sun 29 Mon 30 Tue 1 Wed 2 Thu 3 Fri 4 Sat 5 Sun 6 Mon 7 Tue 8" at bounding box center [322, 199] width 645 height 261
click at [194, 194] on app-calendar-viewport "Mon 30 Tue 1 Wed 2 Thu 3 Fri 4 Sat 5 Sun 6 Mon 7 Tue 8 Wed 9 Thu 10 6/6 3 Jobs …" at bounding box center [322, 199] width 645 height 261
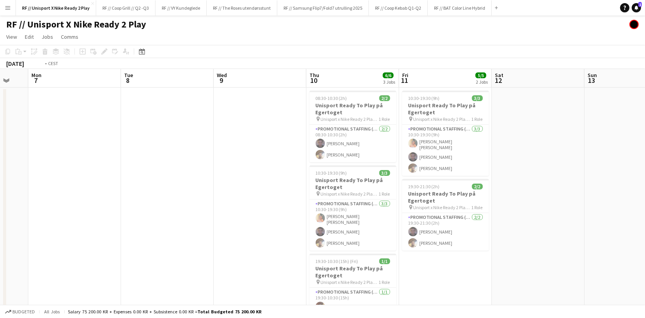
scroll to position [0, 243]
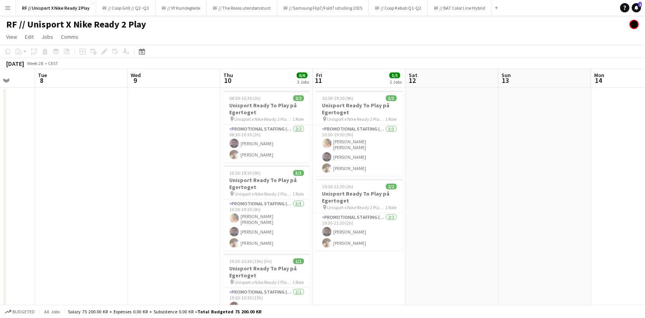
click at [157, 197] on app-calendar-viewport "Sat 5 Sun 6 Mon 7 Tue 8 Wed 9 Thu 10 6/6 3 Jobs Fri 11 5/5 2 Jobs Sat 12 Sun 13…" at bounding box center [322, 199] width 645 height 261
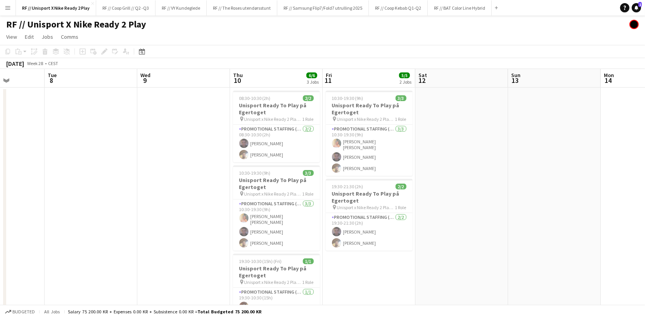
drag, startPoint x: 562, startPoint y: 198, endPoint x: 333, endPoint y: 193, distance: 228.4
click at [334, 193] on app-calendar-viewport "Sat 5 Sun 6 Mon 7 Tue 8 Wed 9 Thu 10 6/6 3 Jobs Fri 11 5/5 2 Jobs Sat 12 Sun 13…" at bounding box center [322, 199] width 645 height 261
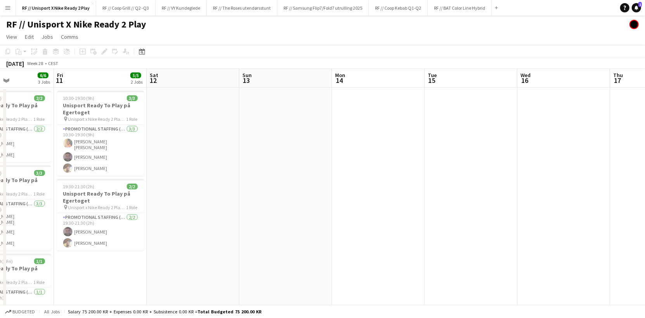
drag, startPoint x: 506, startPoint y: 194, endPoint x: 272, endPoint y: 185, distance: 234.0
click at [277, 185] on app-calendar-viewport "Mon 7 Tue 8 Wed 9 Thu 10 6/6 3 Jobs Fri 11 5/5 2 Jobs Sat 12 Sun 13 Mon 14 Tue …" at bounding box center [322, 199] width 645 height 261
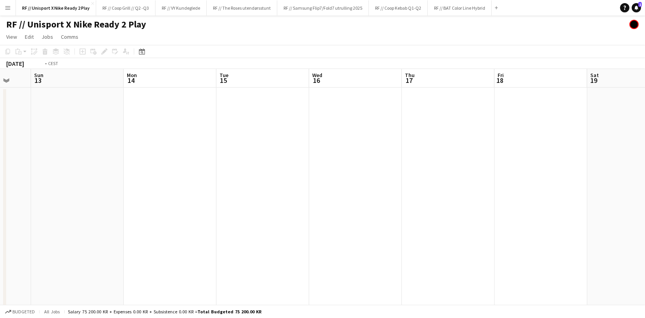
drag, startPoint x: 461, startPoint y: 197, endPoint x: 286, endPoint y: 200, distance: 175.7
click at [252, 199] on app-calendar-viewport "Thu 10 6/6 3 Jobs Fri 11 5/5 2 Jobs Sat 12 Sun 13 Mon 14 Tue 15 Wed 16 Thu 17 F…" at bounding box center [322, 199] width 645 height 261
drag, startPoint x: 499, startPoint y: 201, endPoint x: 290, endPoint y: 197, distance: 208.6
click at [265, 196] on app-calendar-viewport "Sun 13 Mon 14 Tue 15 Wed 16 Thu 17 Fri 18 Sat 19 Sun 20 Mon 21 Tue 22 Wed 23 Th…" at bounding box center [322, 199] width 645 height 261
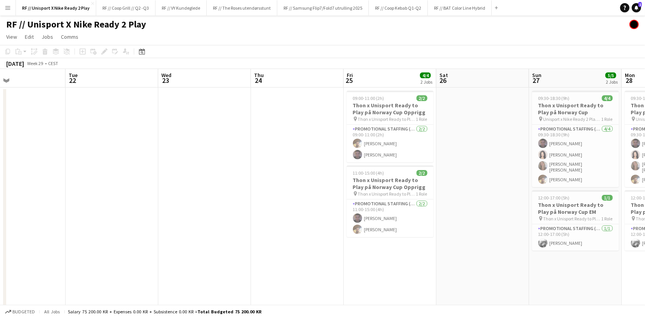
scroll to position [0, 251]
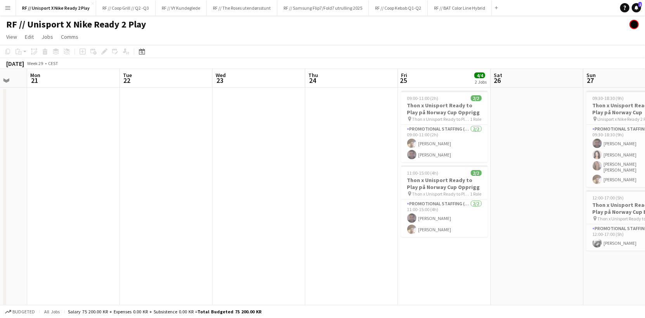
drag, startPoint x: 516, startPoint y: 202, endPoint x: 239, endPoint y: 202, distance: 276.8
click at [239, 202] on app-calendar-viewport "Fri 18 Sat 19 Sun 20 Mon 21 Tue 22 Wed 23 Thu 24 Fri 25 4/4 2 Jobs Sat 26 Sun 2…" at bounding box center [322, 199] width 645 height 261
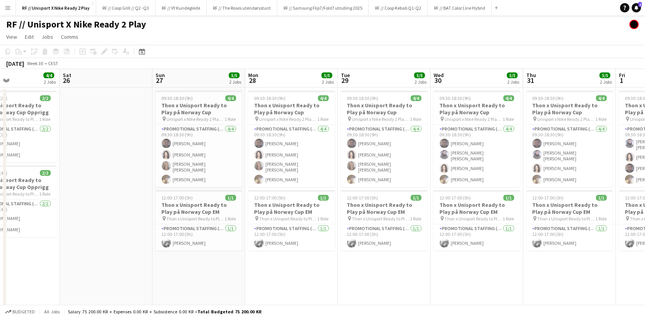
scroll to position [0, 223]
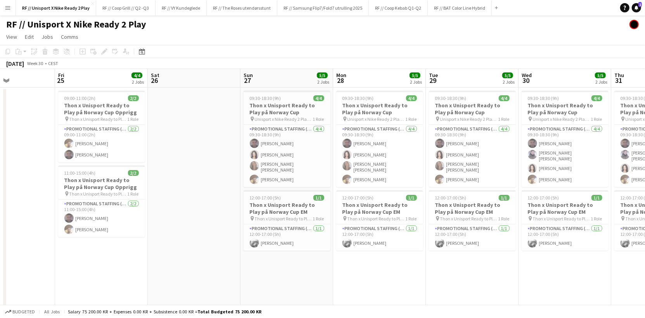
drag, startPoint x: 524, startPoint y: 242, endPoint x: 180, endPoint y: 238, distance: 343.9
click at [181, 237] on app-calendar-viewport "Tue 22 Wed 23 Thu 24 Fri 25 4/4 2 Jobs Sat 26 Sun 27 5/5 2 Jobs Mon 28 5/5 2 Jo…" at bounding box center [322, 199] width 645 height 261
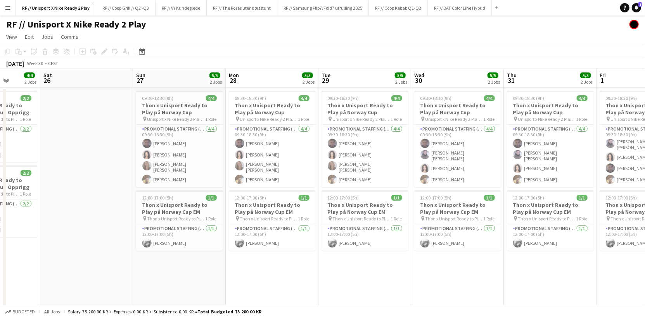
scroll to position [0, 235]
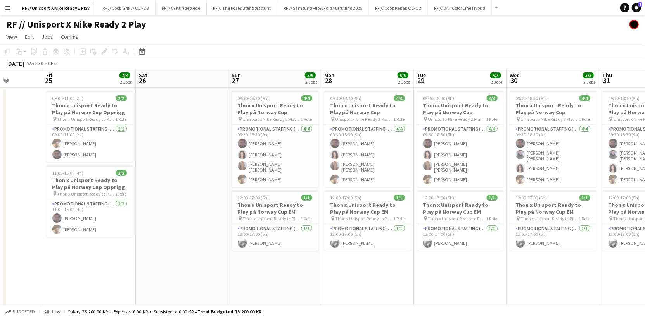
drag, startPoint x: 191, startPoint y: 219, endPoint x: 183, endPoint y: 221, distance: 7.9
click at [183, 221] on app-calendar-viewport "Tue 22 Wed 23 Thu 24 Fri 25 4/4 2 Jobs Sat 26 Sun 27 5/5 2 Jobs Mon 28 5/5 2 Jo…" at bounding box center [322, 199] width 645 height 261
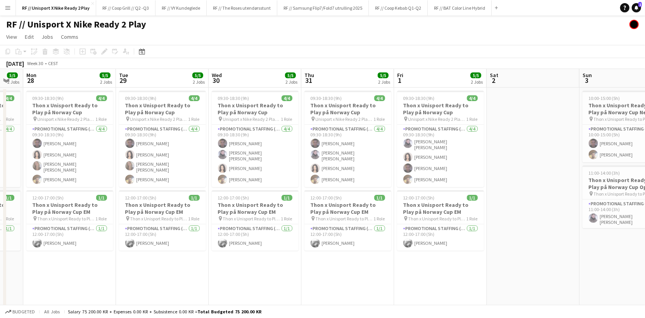
scroll to position [0, 263]
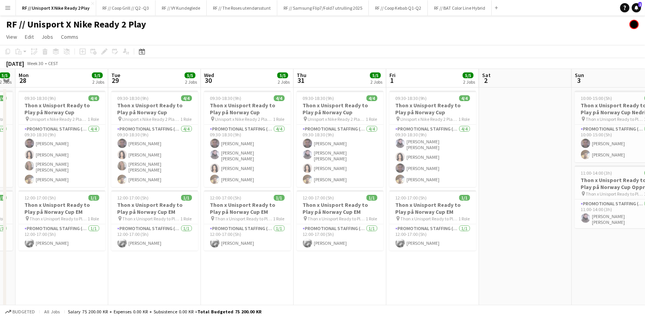
drag, startPoint x: 577, startPoint y: 269, endPoint x: 271, endPoint y: 285, distance: 306.0
click at [271, 285] on app-calendar-viewport "Fri 25 4/4 2 Jobs Sat 26 Sun 27 5/5 2 Jobs Mon 28 5/5 2 Jobs Tue 29 5/5 2 Jobs …" at bounding box center [322, 199] width 645 height 261
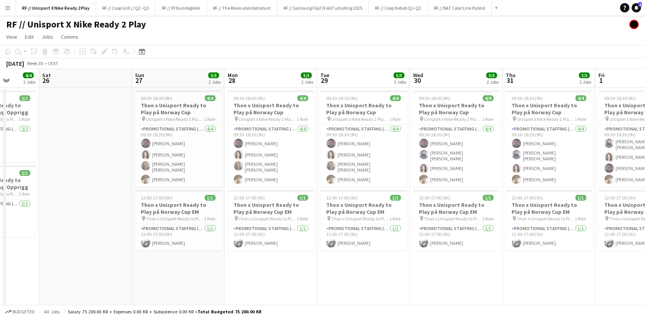
drag, startPoint x: 178, startPoint y: 282, endPoint x: 387, endPoint y: 281, distance: 209.0
click at [387, 281] on app-calendar-viewport "Wed 23 Thu 24 Fri 25 4/4 2 Jobs Sat 26 Sun 27 5/5 2 Jobs Mon 28 5/5 2 Jobs Tue …" at bounding box center [322, 199] width 645 height 261
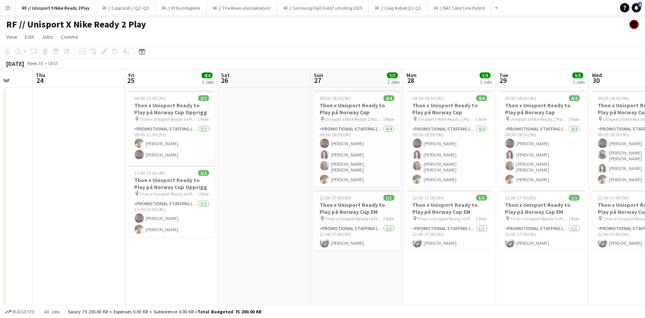
drag, startPoint x: 250, startPoint y: 280, endPoint x: 615, endPoint y: 269, distance: 364.6
click at [615, 269] on app-calendar-viewport "Mon 21 Tue 22 Wed 23 Thu 24 Fri 25 4/4 2 Jobs Sat 26 Sun 27 5/5 2 Jobs Mon 28 5…" at bounding box center [322, 199] width 645 height 261
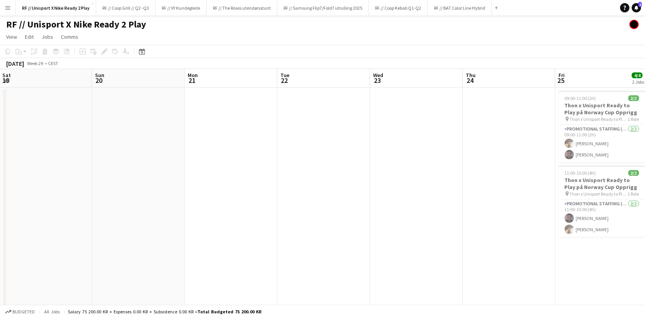
drag, startPoint x: 307, startPoint y: 258, endPoint x: 639, endPoint y: 252, distance: 332.7
click at [639, 252] on app-calendar-viewport "Thu 17 Fri 18 Sat 19 Sun 20 Mon 21 Tue 22 Wed 23 Thu 24 Fri 25 4/4 2 Jobs Sat 2…" at bounding box center [322, 199] width 645 height 261
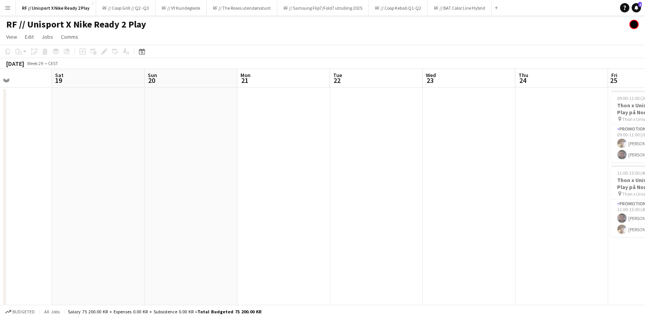
drag, startPoint x: 495, startPoint y: 247, endPoint x: 603, endPoint y: 245, distance: 108.2
click at [601, 244] on app-calendar-viewport "Wed 16 Thu 17 Fri 18 Sat 19 Sun 20 Mon 21 Tue 22 Wed 23 Thu 24 Fri 25 4/4 2 Job…" at bounding box center [322, 199] width 645 height 261
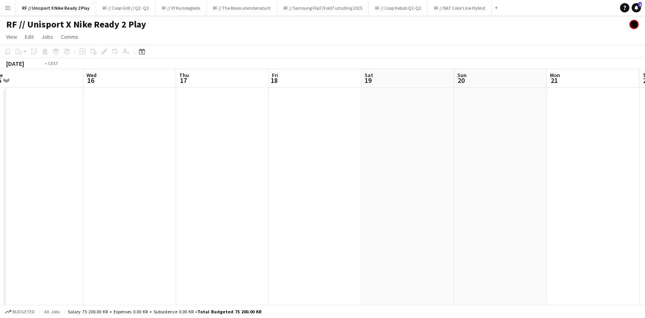
drag, startPoint x: 383, startPoint y: 243, endPoint x: 587, endPoint y: 240, distance: 203.6
click at [585, 240] on app-calendar-viewport "Sun 13 Mon 14 Tue 15 Wed 16 Thu 17 Fri 18 Sat 19 Sun 20 Mon 21 Tue 22 Wed 23 Th…" at bounding box center [322, 199] width 645 height 261
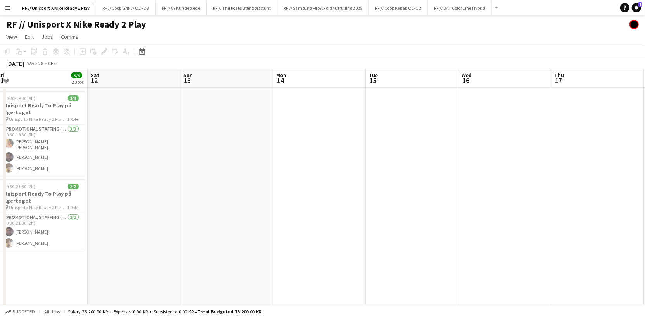
drag, startPoint x: 429, startPoint y: 242, endPoint x: 623, endPoint y: 231, distance: 194.2
click at [618, 231] on app-calendar-viewport "Wed 9 Thu 10 6/6 3 Jobs Fri 11 5/5 2 Jobs Sat 12 Sun 13 Mon 14 Tue 15 Wed 16 Th…" at bounding box center [322, 199] width 645 height 261
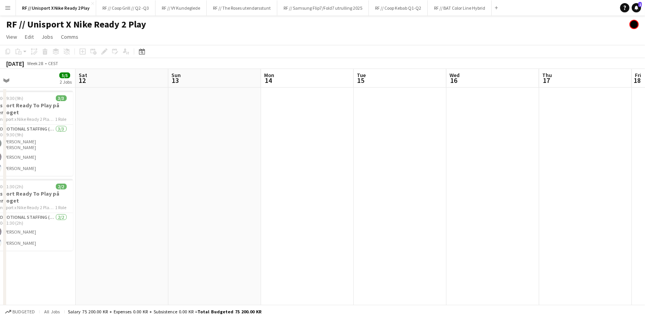
drag, startPoint x: 366, startPoint y: 244, endPoint x: 566, endPoint y: 241, distance: 200.1
click at [551, 241] on app-calendar-viewport "Wed 9 Thu 10 6/6 3 Jobs Fri 11 5/5 2 Jobs Sat 12 Sun 13 Mon 14 Tue 15 Wed 16 Th…" at bounding box center [322, 199] width 645 height 261
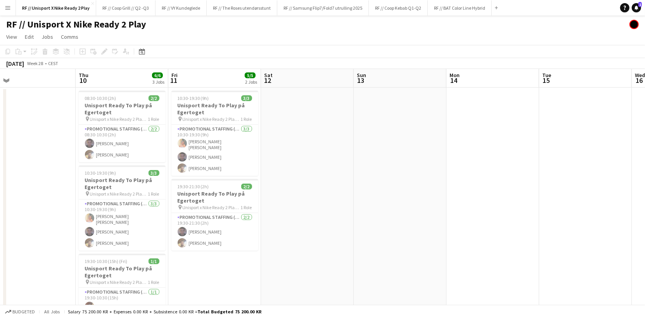
scroll to position [0, 160]
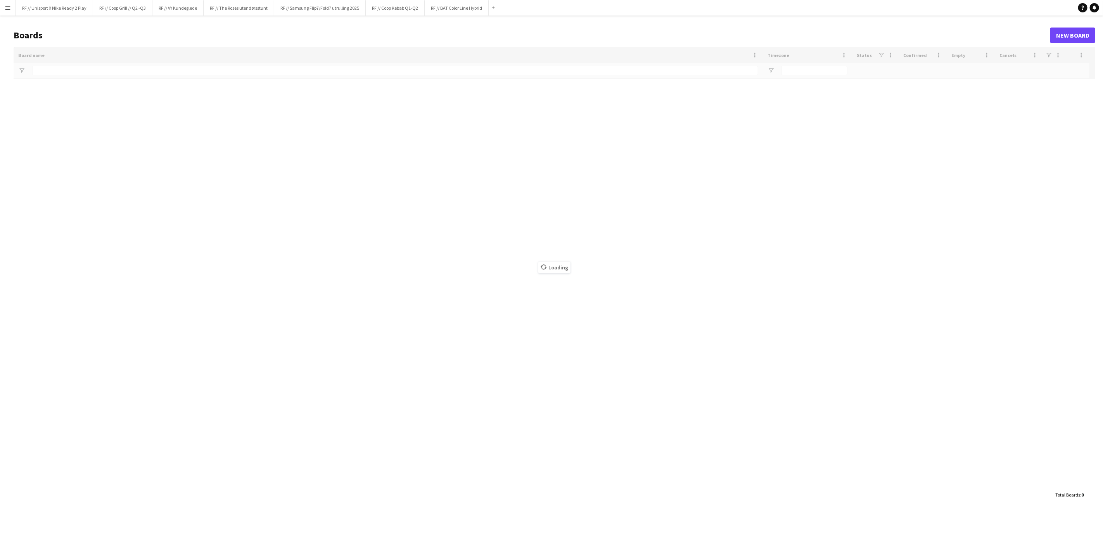
type input "**********"
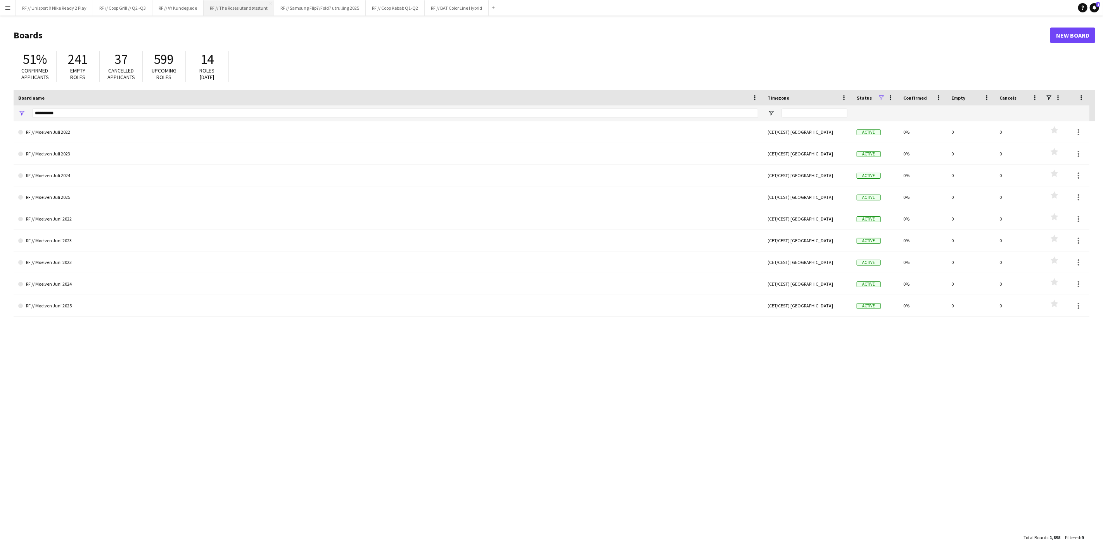
click at [240, 10] on button "RF // The Roses utendørsstunt Close" at bounding box center [239, 7] width 71 height 15
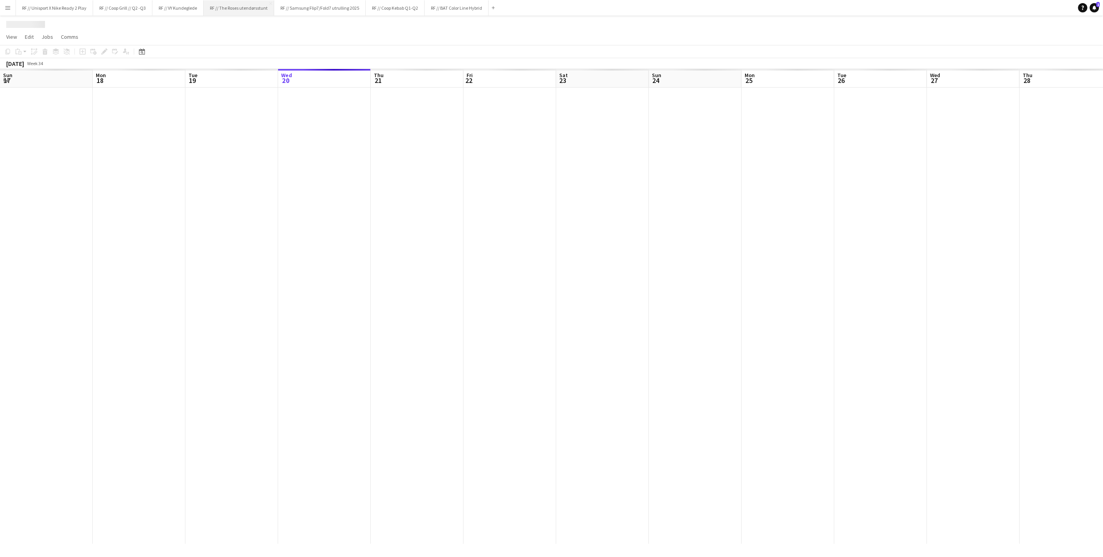
scroll to position [0, 185]
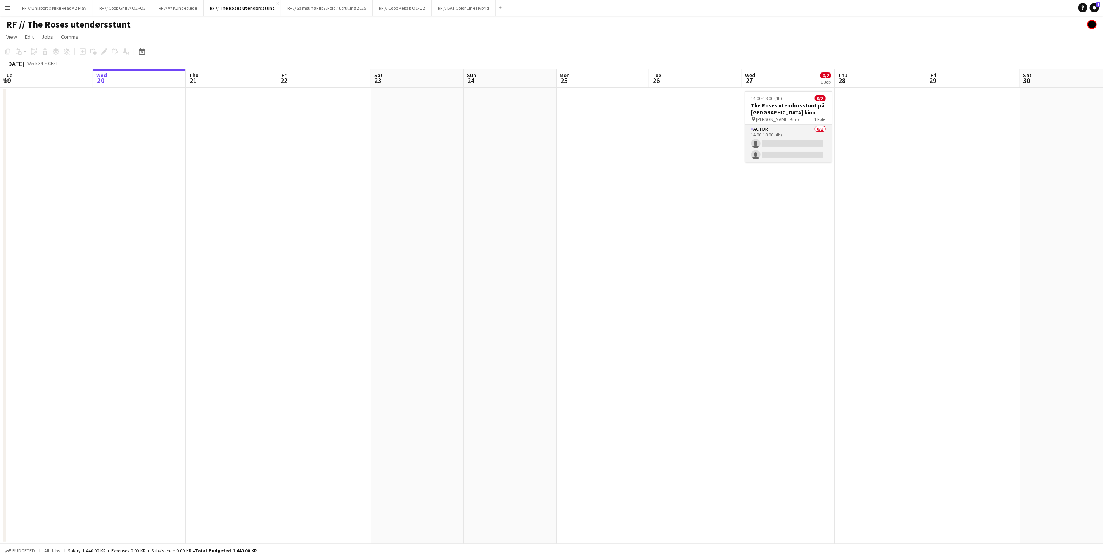
click at [787, 144] on app-card-role "Actor 0/2 14:00-18:00 (4h) single-neutral-actions single-neutral-actions" at bounding box center [788, 144] width 87 height 38
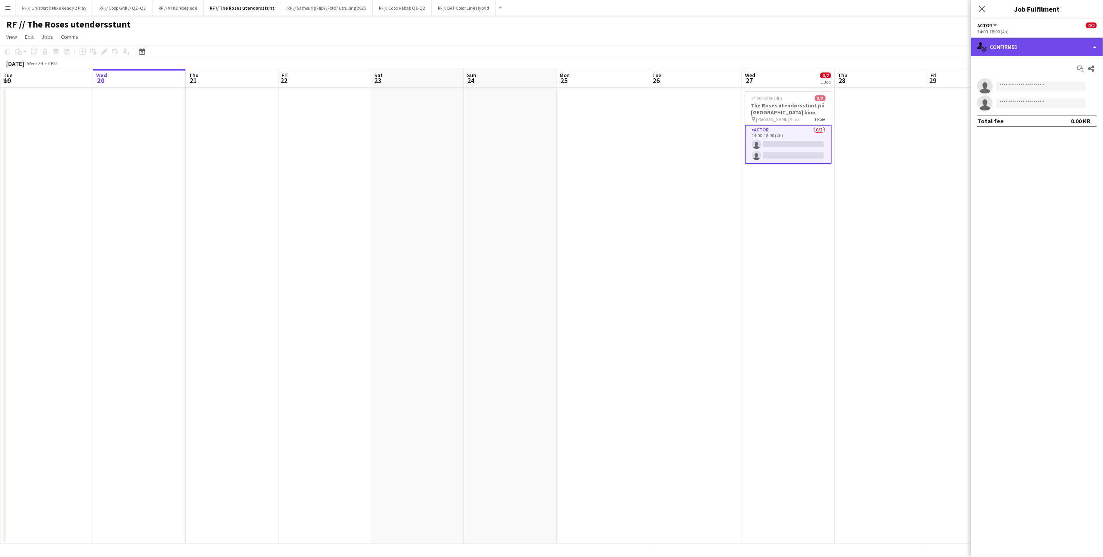
click at [1090, 46] on div "single-neutral-actions-check-2 Confirmed" at bounding box center [1037, 47] width 132 height 19
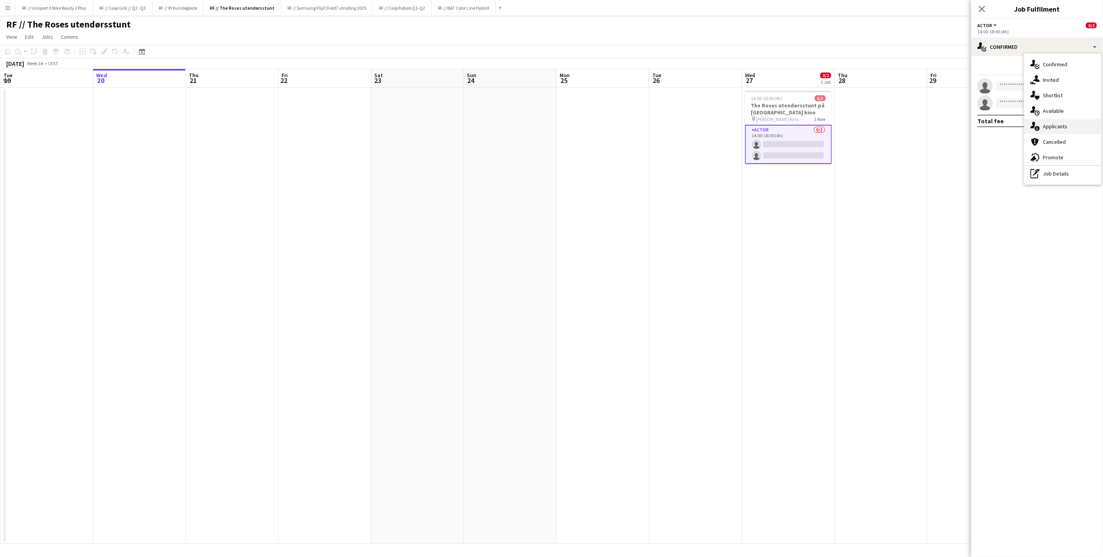
click at [1066, 126] on div "single-neutral-actions-information Applicants" at bounding box center [1062, 127] width 77 height 16
click at [785, 157] on app-card-role "Actor 0/2 14:00-18:00 (4h) single-neutral-actions single-neutral-actions" at bounding box center [788, 144] width 87 height 39
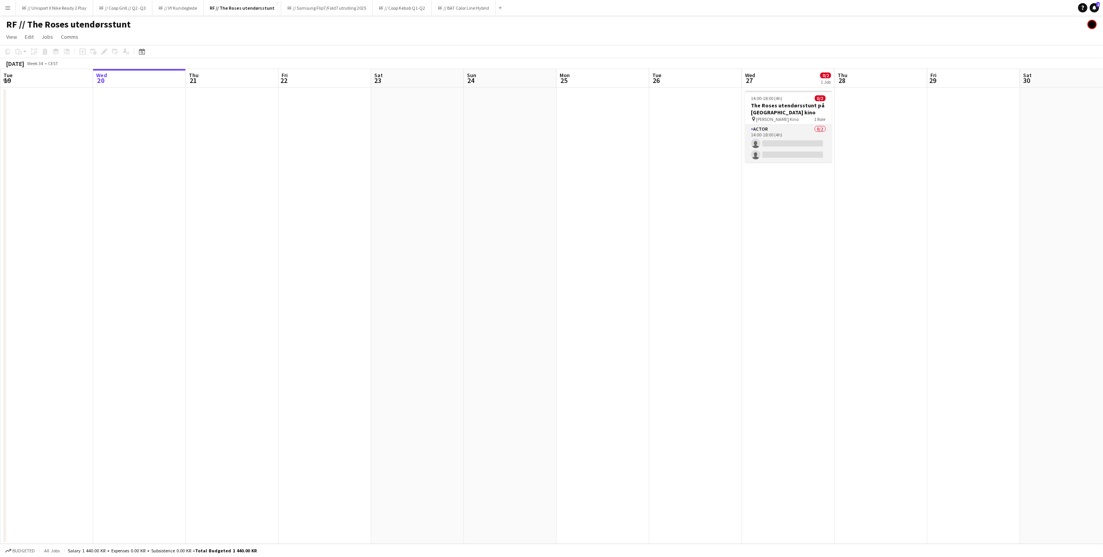
click at [786, 139] on app-card-role "Actor 0/2 14:00-18:00 (4h) single-neutral-actions single-neutral-actions" at bounding box center [788, 144] width 87 height 38
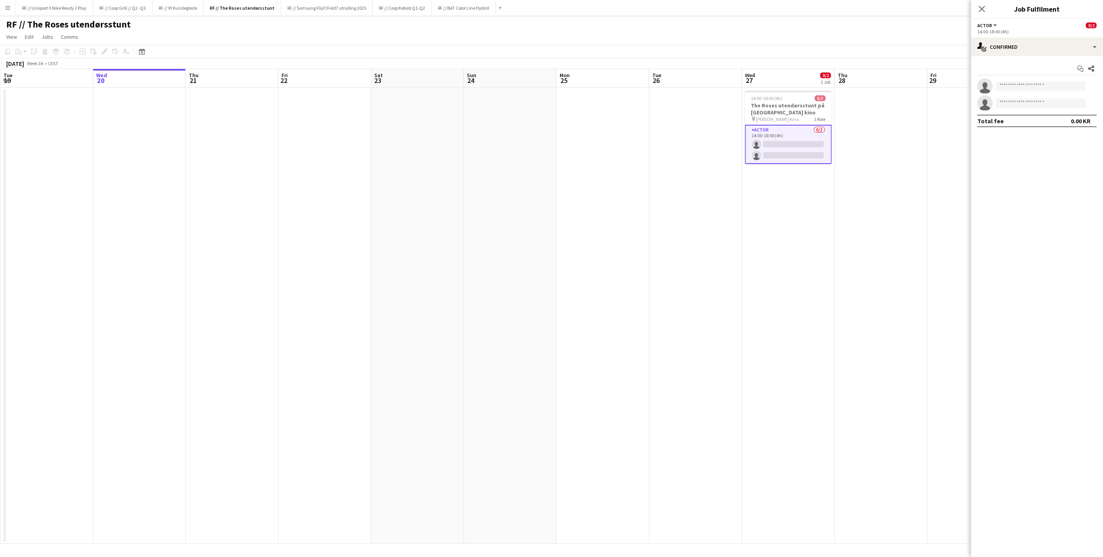
click at [9, 13] on button "Menu" at bounding box center [8, 8] width 16 height 16
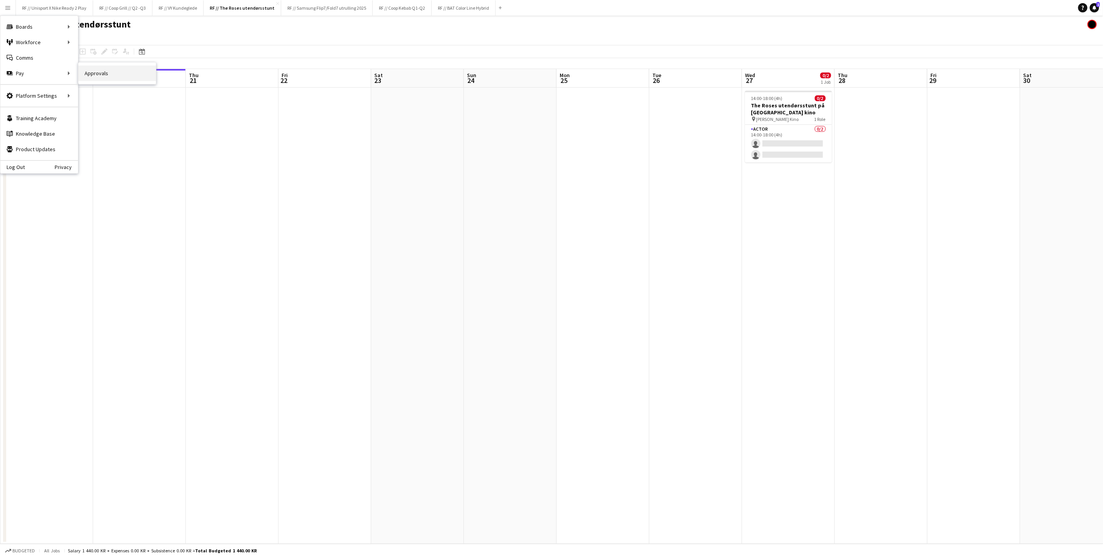
click at [133, 74] on link "Approvals" at bounding box center [117, 74] width 78 height 16
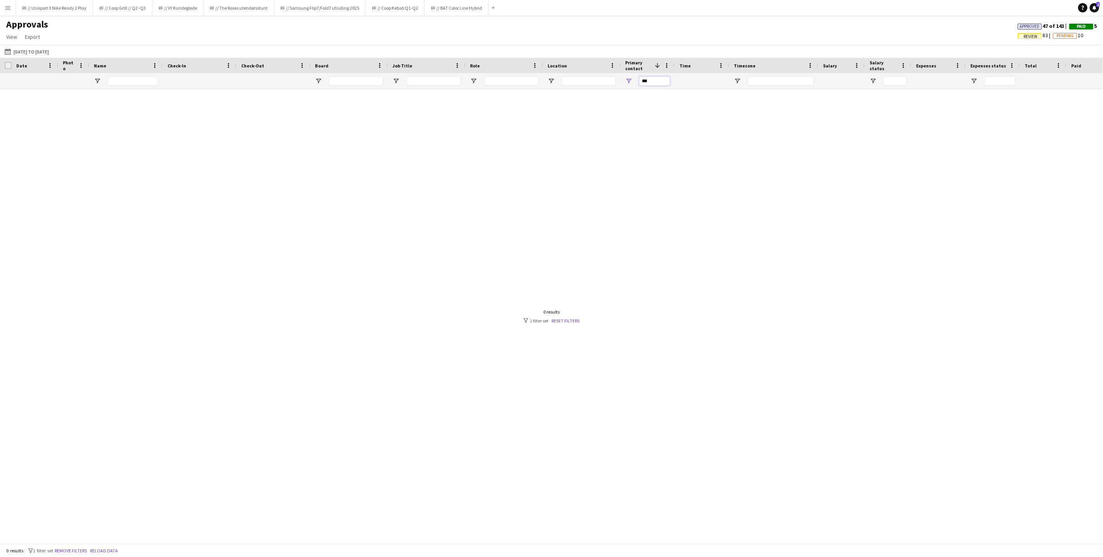
click at [644, 84] on input "***" at bounding box center [654, 80] width 31 height 9
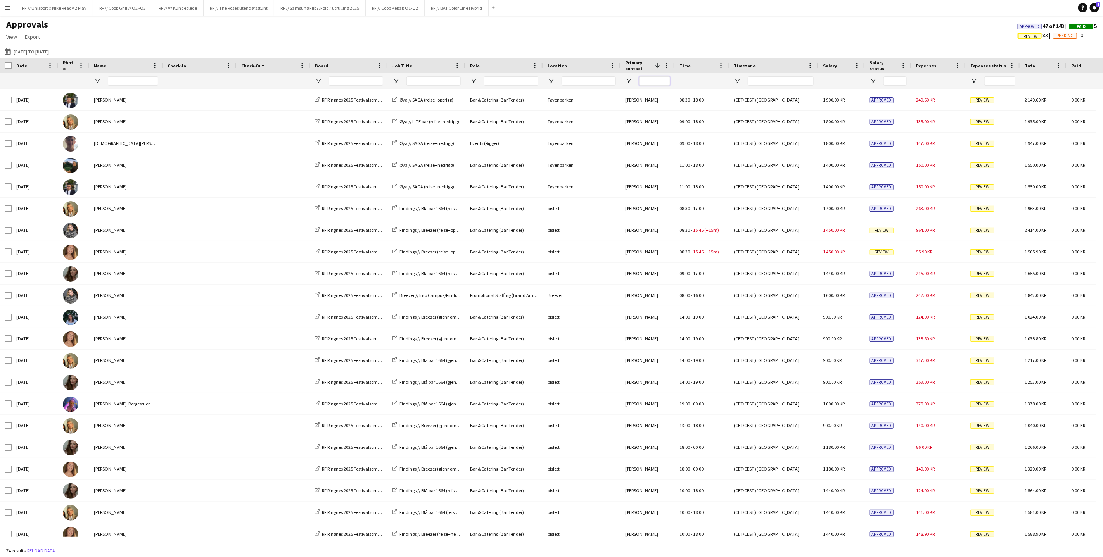
click at [654, 84] on input "Primary contact Filter Input" at bounding box center [654, 80] width 31 height 9
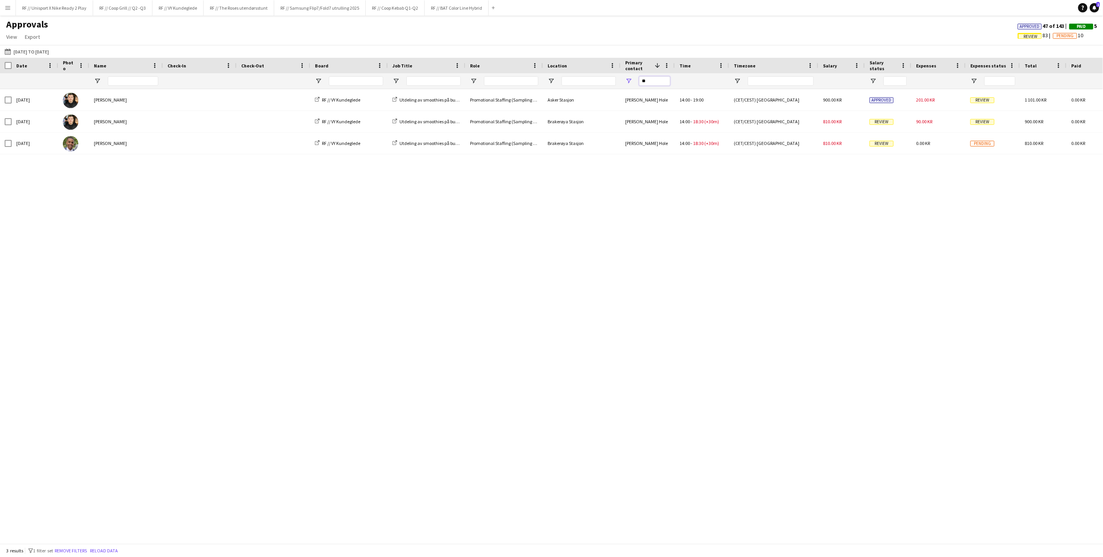
type input "*"
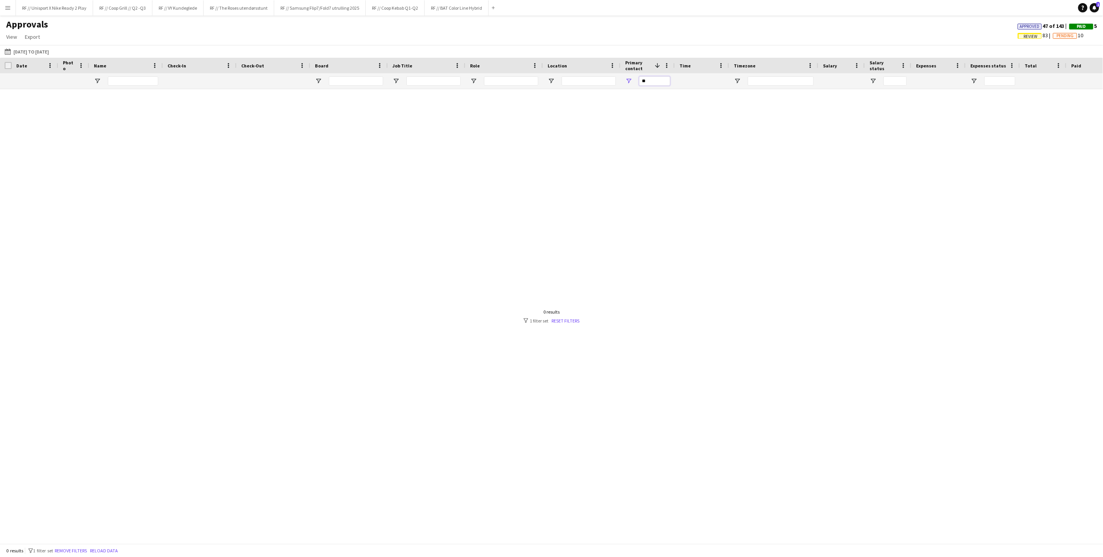
type input "*"
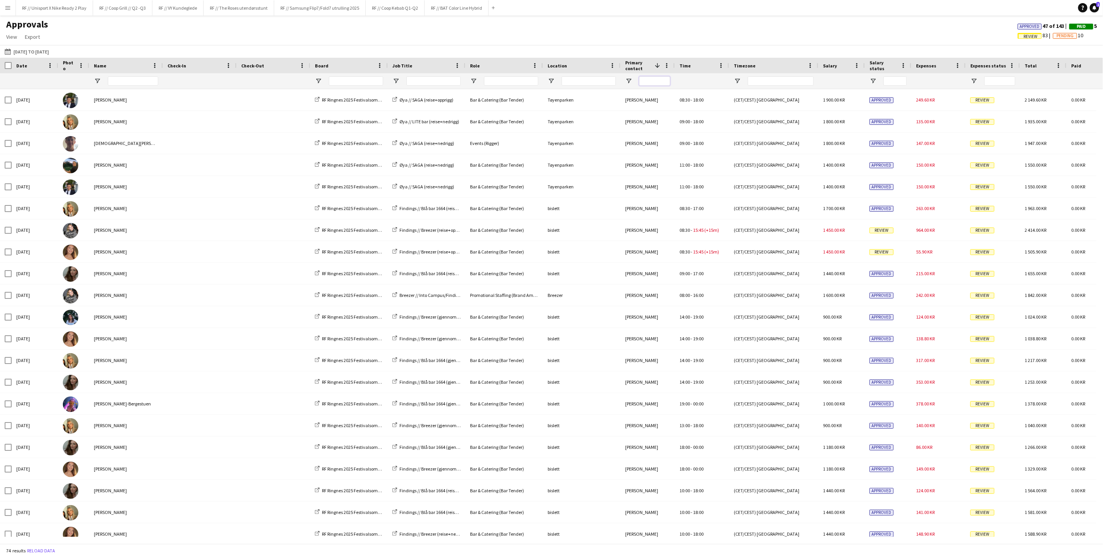
type input "*"
click at [661, 80] on input "Primary contact Filter Input" at bounding box center [654, 80] width 31 height 9
click at [278, 36] on div "Approvals View Customise view Customise filters Reset Filters Reset View Reset …" at bounding box center [551, 32] width 1103 height 26
click at [8, 9] on app-icon "Menu" at bounding box center [8, 8] width 6 height 6
click at [91, 72] on link "Approvals" at bounding box center [117, 74] width 78 height 16
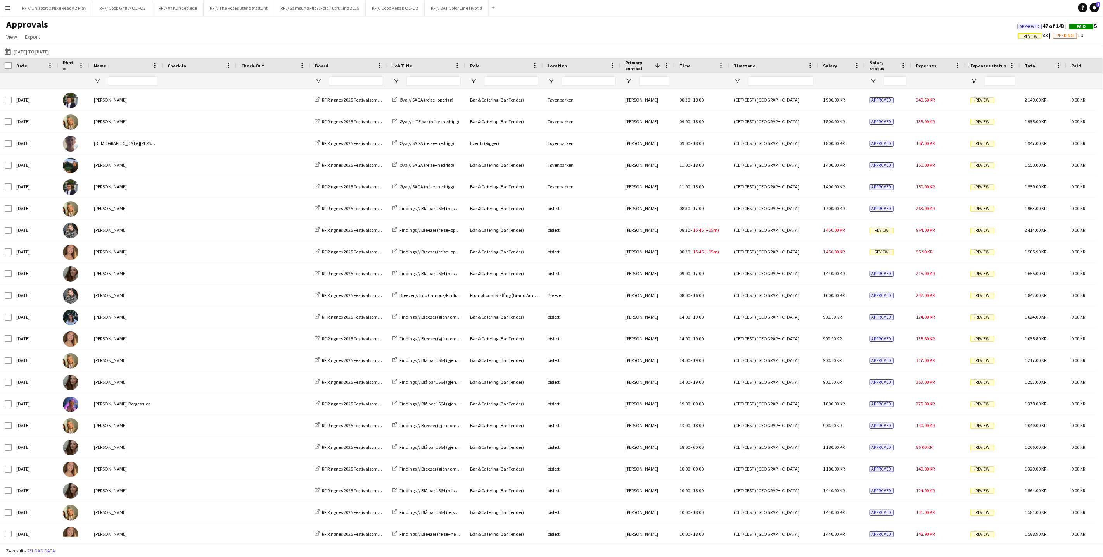
click at [7, 13] on button "Menu" at bounding box center [8, 8] width 16 height 16
click at [102, 71] on link "Approvals" at bounding box center [117, 74] width 78 height 16
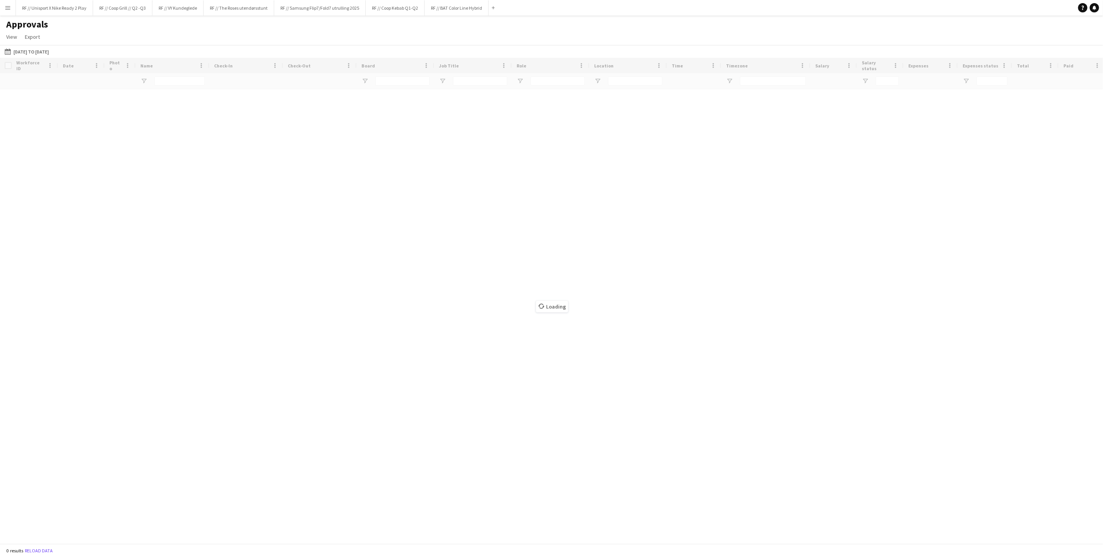
click at [5, 9] on app-icon "Menu" at bounding box center [8, 8] width 6 height 6
click at [95, 72] on link "Approvals" at bounding box center [117, 74] width 78 height 16
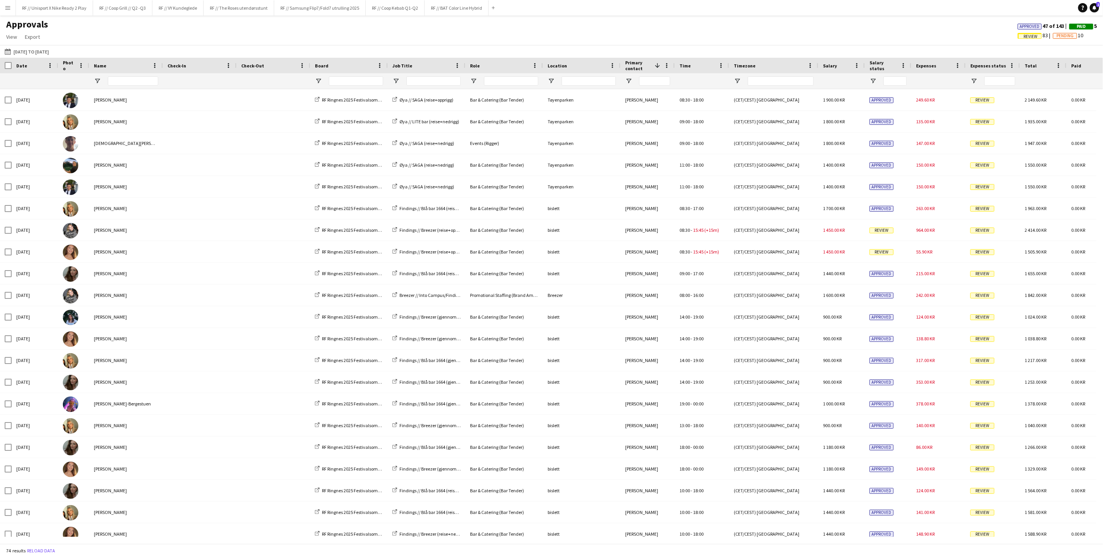
click at [10, 9] on app-icon "Menu" at bounding box center [8, 8] width 6 height 6
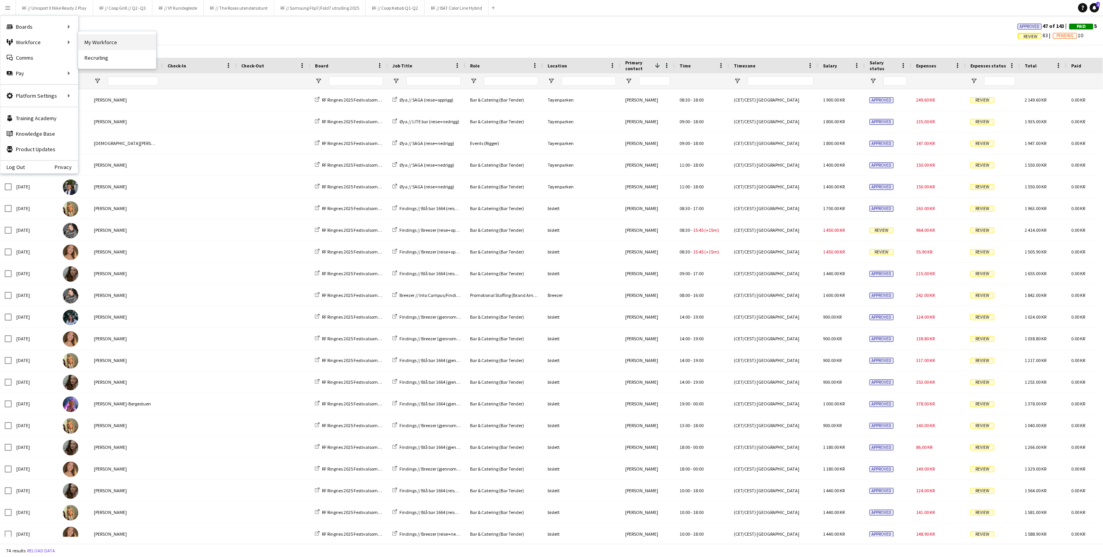
click at [93, 36] on link "My Workforce" at bounding box center [117, 43] width 78 height 16
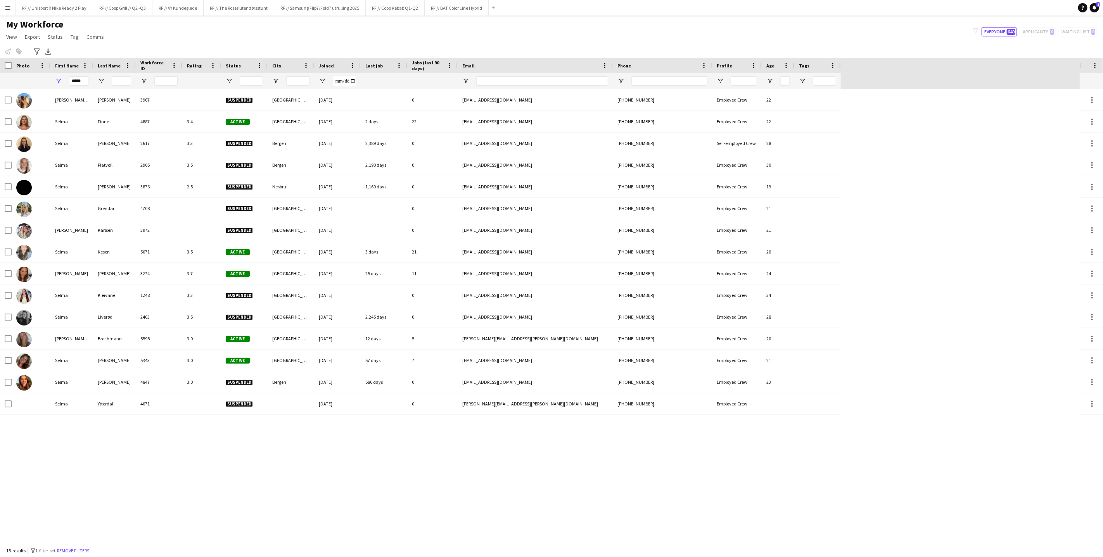
click at [91, 84] on div "*****" at bounding box center [71, 81] width 43 height 16
click at [82, 83] on input "*****" at bounding box center [78, 80] width 19 height 9
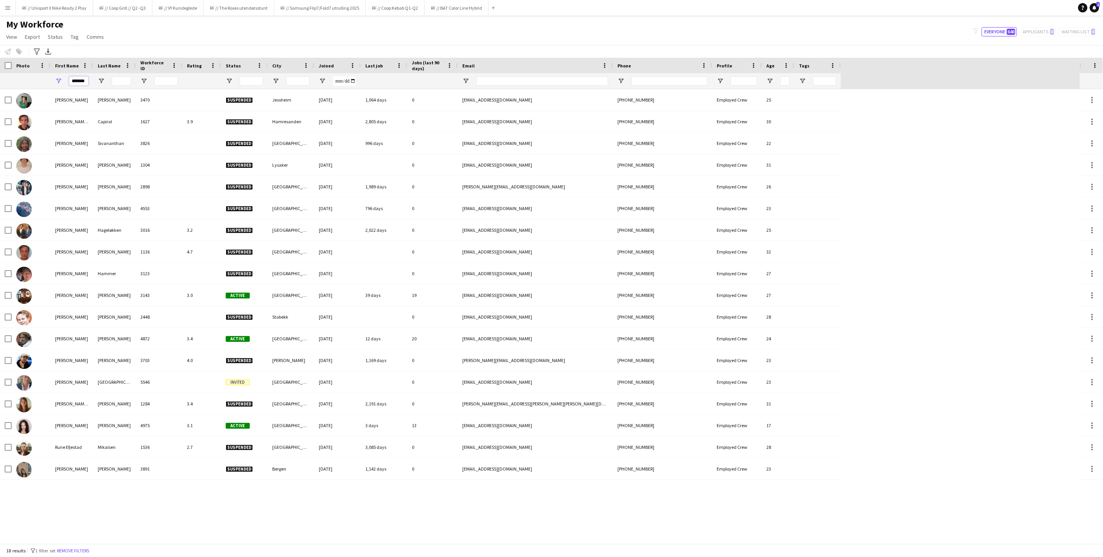
type input "*******"
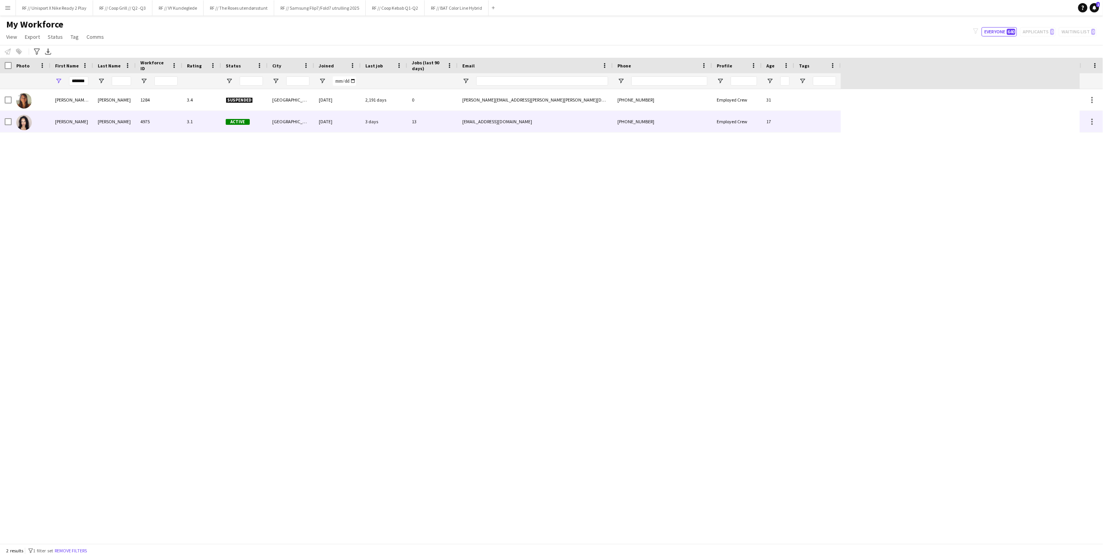
click at [69, 123] on div "Jessica" at bounding box center [71, 121] width 43 height 21
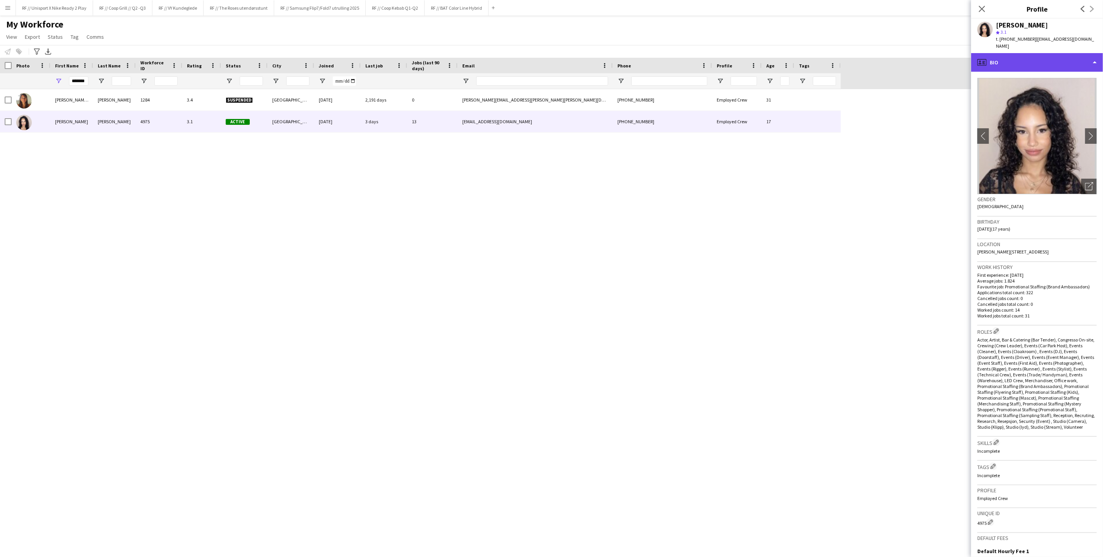
click at [1072, 55] on div "profile Bio" at bounding box center [1037, 62] width 132 height 19
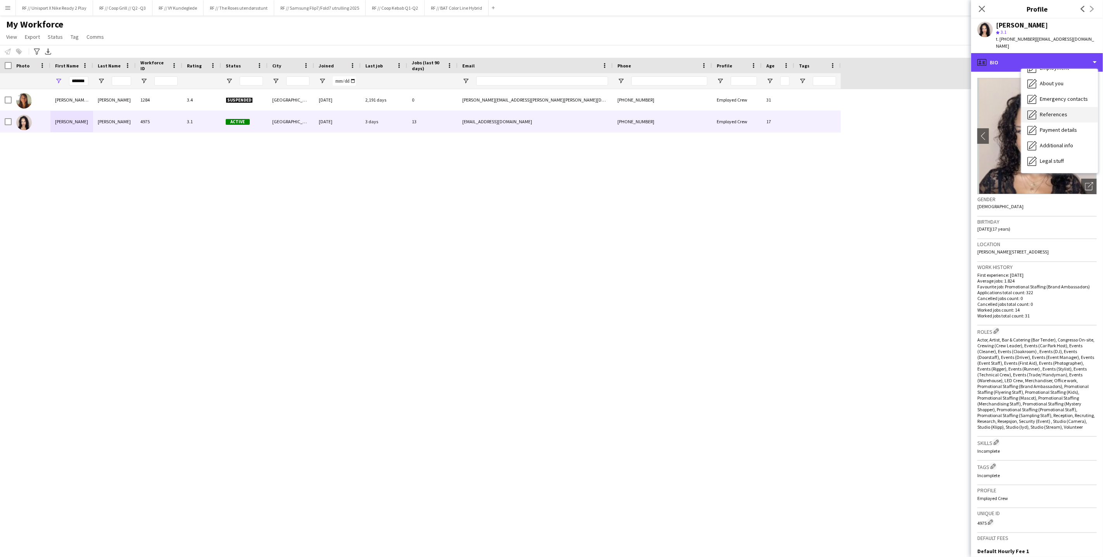
scroll to position [73, 0]
click at [1060, 155] on div "Calendar Calendar" at bounding box center [1059, 163] width 77 height 16
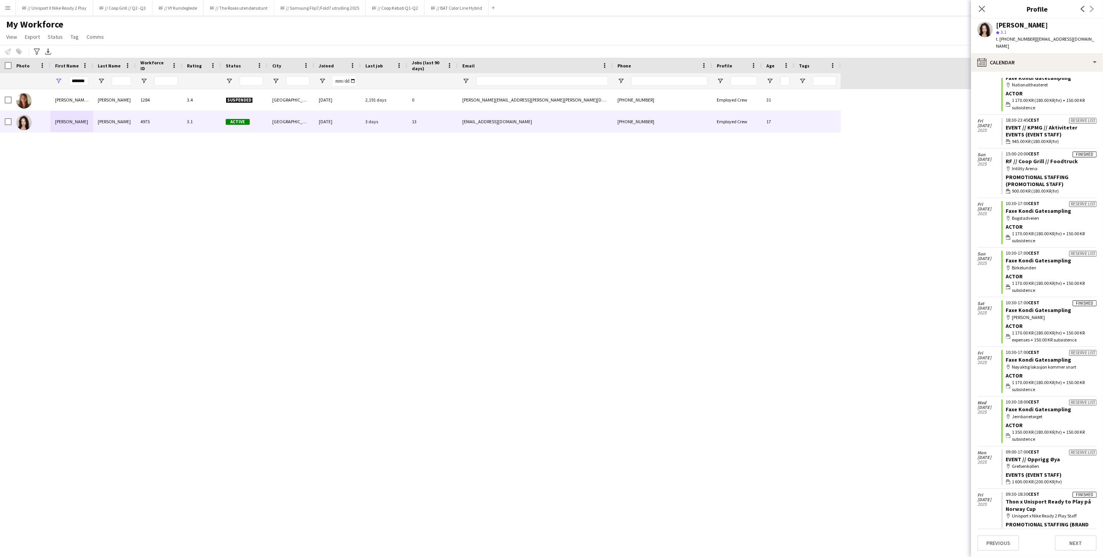
scroll to position [612, 0]
click at [1021, 173] on div "Promotional Staffing (Promotional Staff)" at bounding box center [1051, 180] width 91 height 14
drag, startPoint x: 975, startPoint y: 151, endPoint x: 983, endPoint y: 151, distance: 7.4
click at [979, 150] on app-calendar-tab "calendar-full Select date Tue 23 Dec 2025 Applicant 12:30-22:00 CET RF // Juleh…" at bounding box center [1037, 314] width 132 height 485
click at [992, 157] on span "17 Aug" at bounding box center [989, 159] width 24 height 5
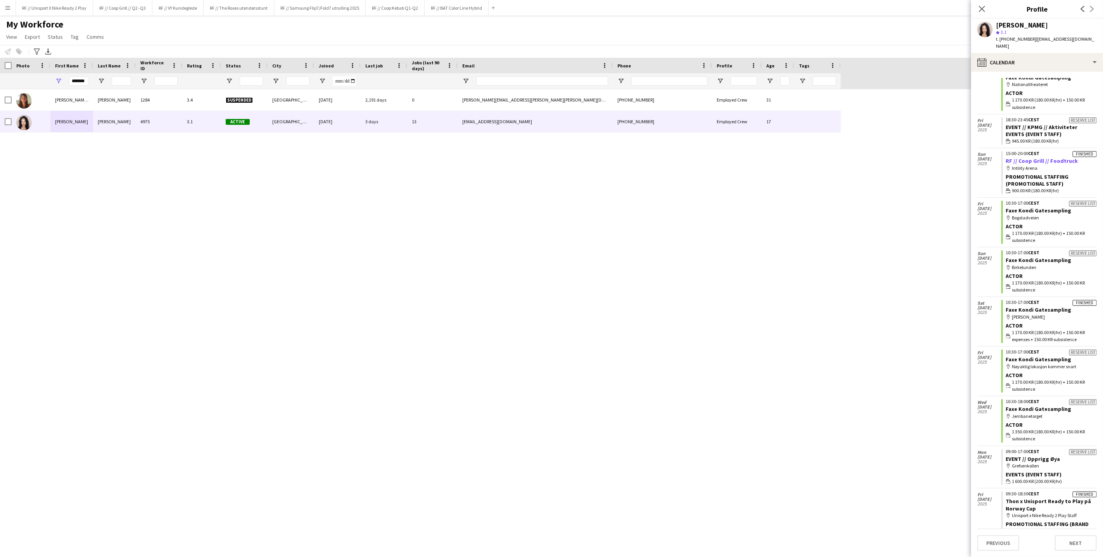
click at [1043, 157] on link "RF // Coop Grill // Foodtruck" at bounding box center [1042, 160] width 72 height 7
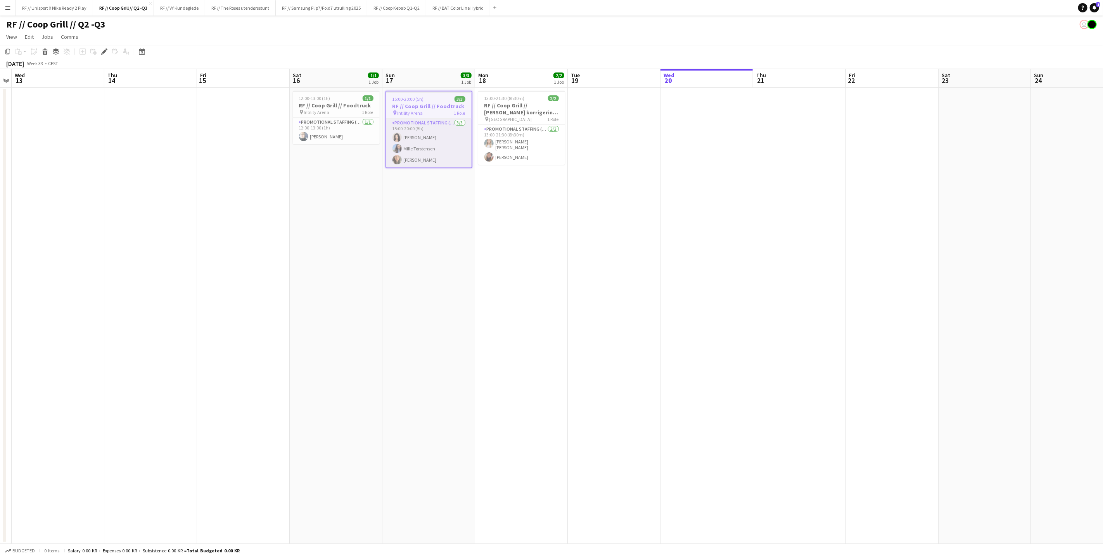
click at [413, 138] on app-card-role "Promotional Staffing (Promotional Staff) 3/3 15:00-20:00 (5h) Jessica Lundsten …" at bounding box center [428, 143] width 85 height 49
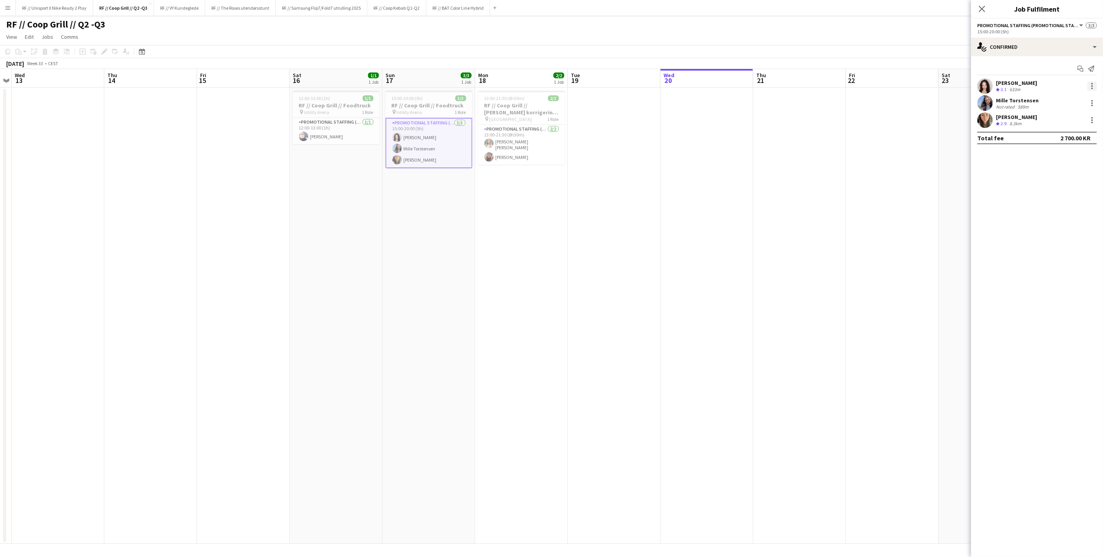
click at [1093, 83] on div at bounding box center [1091, 85] width 9 height 9
click at [989, 86] on div at bounding box center [551, 278] width 1103 height 557
click at [988, 86] on app-user-avatar at bounding box center [985, 86] width 16 height 16
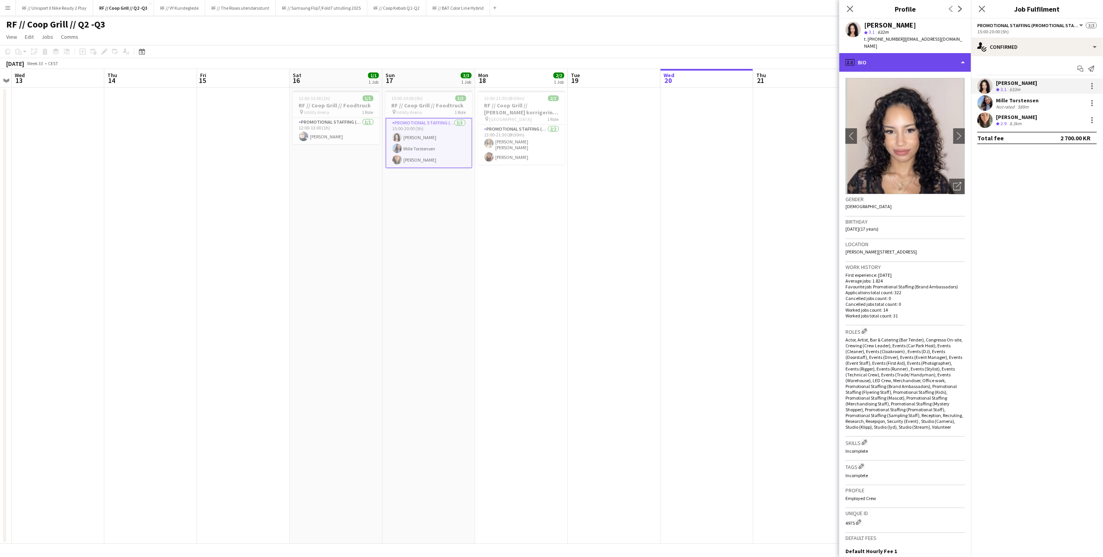
click at [941, 59] on div "profile Bio" at bounding box center [905, 62] width 132 height 19
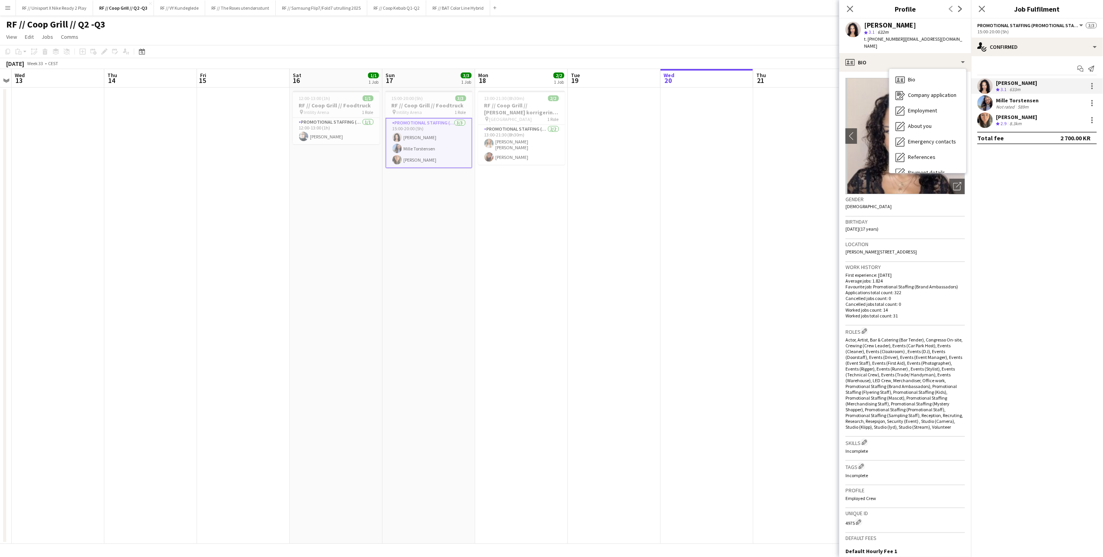
click at [713, 179] on app-date-cell at bounding box center [706, 316] width 93 height 456
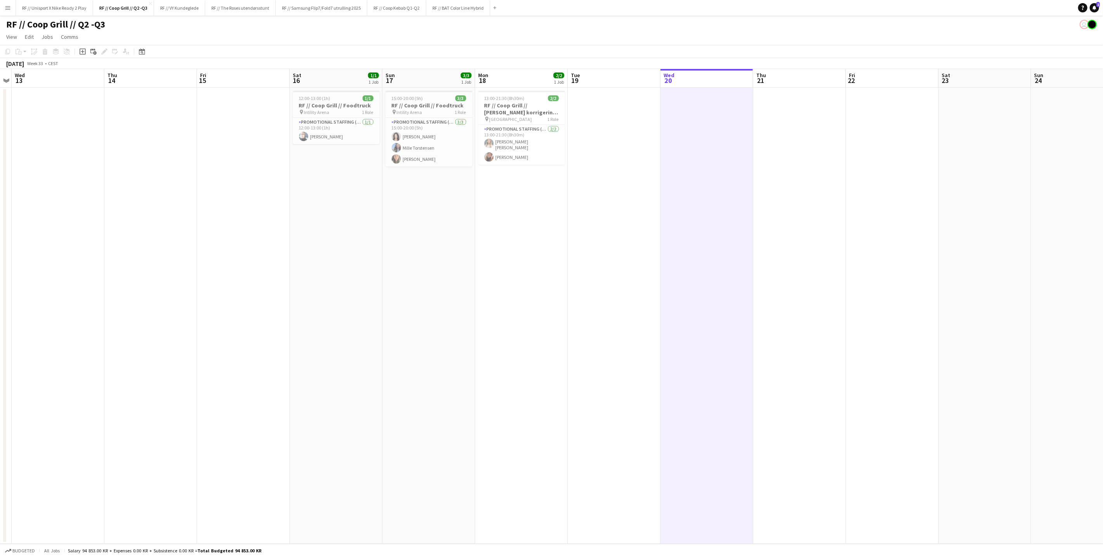
scroll to position [0, 266]
click at [63, 12] on button "RF // Unisport X Nike Ready 2 Play Close" at bounding box center [54, 7] width 77 height 15
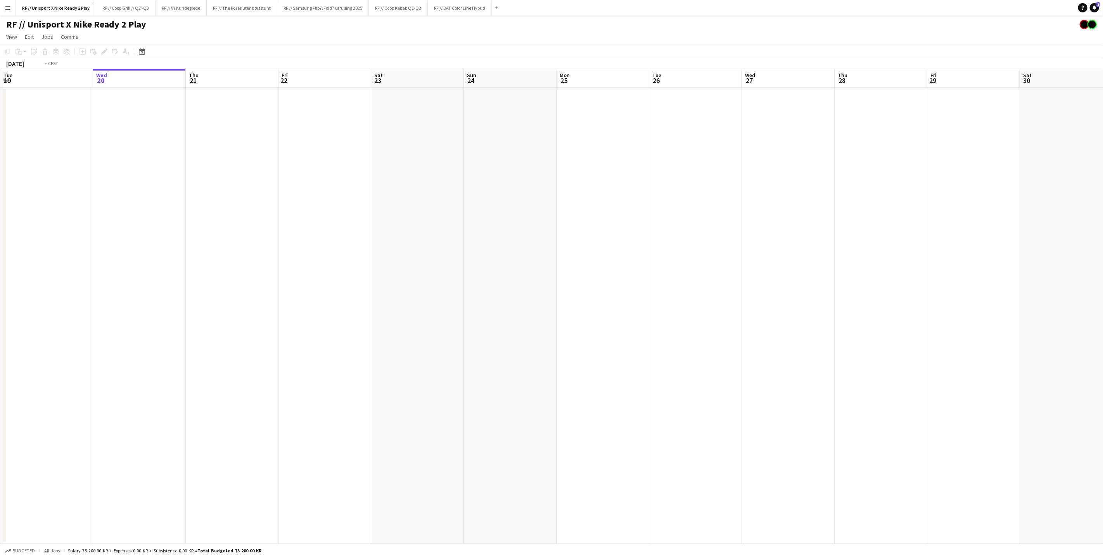
drag, startPoint x: 293, startPoint y: 228, endPoint x: 175, endPoint y: 236, distance: 118.5
click at [305, 230] on app-calendar-viewport "Sun 17 Mon 18 Tue 19 Wed 20 Thu 21 Fri 22 Sat 23 Sun 24 Mon 25 Tue 26 Wed 27 Th…" at bounding box center [551, 306] width 1103 height 475
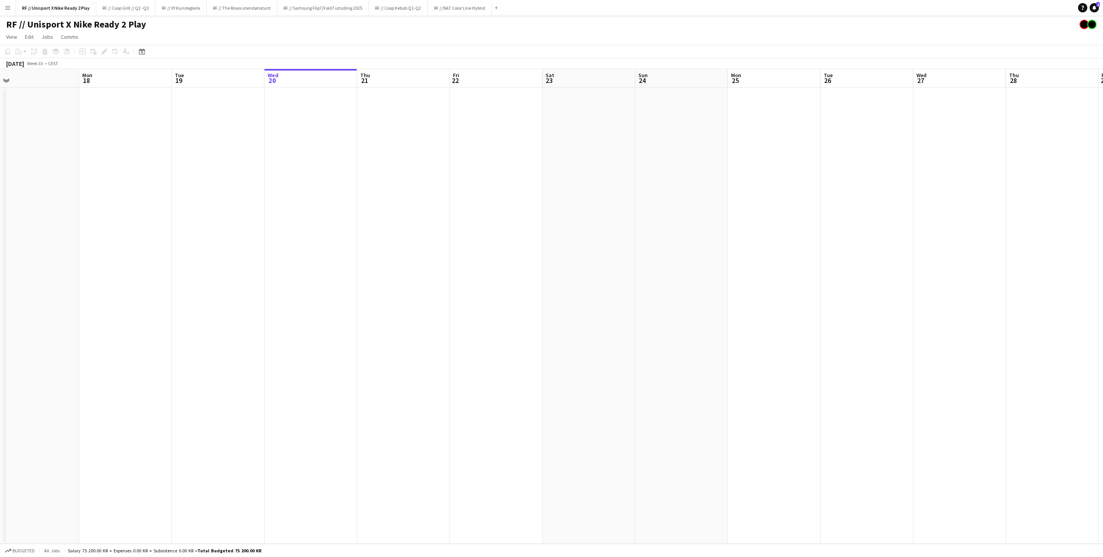
click at [279, 248] on app-calendar-viewport "Fri 15 Sat 16 Sun 17 Mon 18 Tue 19 Wed 20 Thu 21 Fri 22 Sat 23 Sun 24 Mon 25 Tu…" at bounding box center [551, 306] width 1103 height 475
drag, startPoint x: 154, startPoint y: 249, endPoint x: 237, endPoint y: 249, distance: 82.6
click at [385, 259] on app-calendar-viewport "Thu 14 Fri 15 Sat 16 Sun 17 Mon 18 Tue 19 Wed 20 Thu 21 Fri 22 Sat 23 Sun 24 Mo…" at bounding box center [551, 306] width 1103 height 475
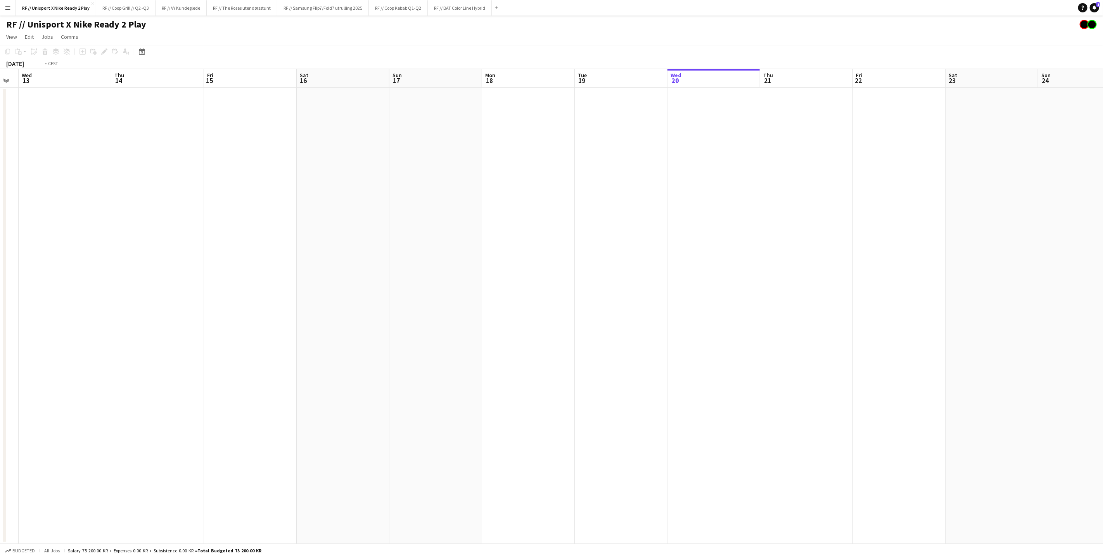
drag, startPoint x: 455, startPoint y: 254, endPoint x: 554, endPoint y: 244, distance: 100.2
click at [550, 244] on app-calendar-viewport "Mon 11 Tue 12 Wed 13 Thu 14 Fri 15 Sat 16 Sun 17 Mon 18 Tue 19 Wed 20 Thu 21 Fr…" at bounding box center [551, 306] width 1103 height 475
drag, startPoint x: 140, startPoint y: 275, endPoint x: 698, endPoint y: 268, distance: 557.2
click at [712, 261] on app-calendar-viewport "Tue 5 Wed 6 Thu 7 Fri 8 Sat 9 Sun 10 Mon 11 Tue 12 Wed 13 Thu 14 Fri 15 Sat 16 …" at bounding box center [551, 306] width 1103 height 475
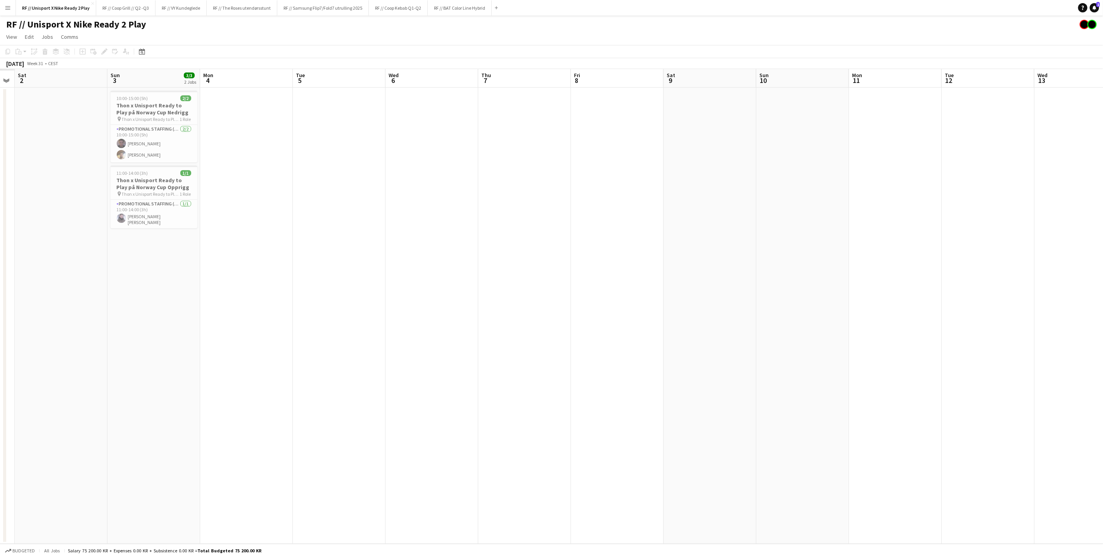
drag, startPoint x: 350, startPoint y: 277, endPoint x: 721, endPoint y: 263, distance: 371.7
click at [721, 263] on app-calendar-viewport "Thu 31 Fri 1 Sat 2 Sun 3 3/3 2 Jobs Mon 4 Tue 5 Wed 6 Thu 7 Fri 8 Sat 9 Sun 10 …" at bounding box center [551, 306] width 1103 height 475
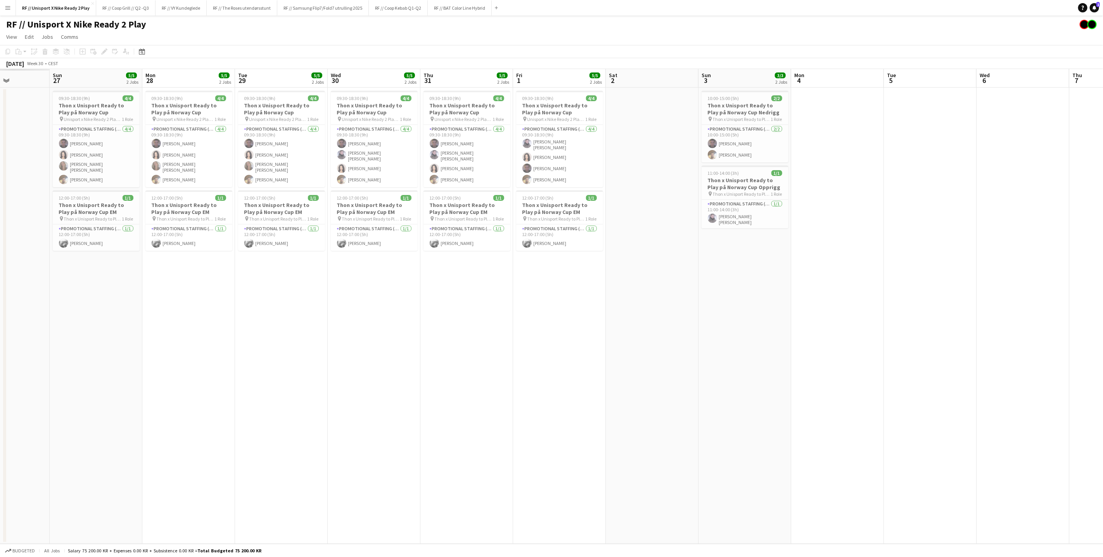
drag, startPoint x: 348, startPoint y: 303, endPoint x: 589, endPoint y: 285, distance: 241.5
click at [589, 285] on app-calendar-viewport "Fri 25 Sat 26 Sun 27 5/5 2 Jobs Mon 28 5/5 2 Jobs Tue 29 5/5 2 Jobs Wed 30 5/5 …" at bounding box center [551, 306] width 1103 height 475
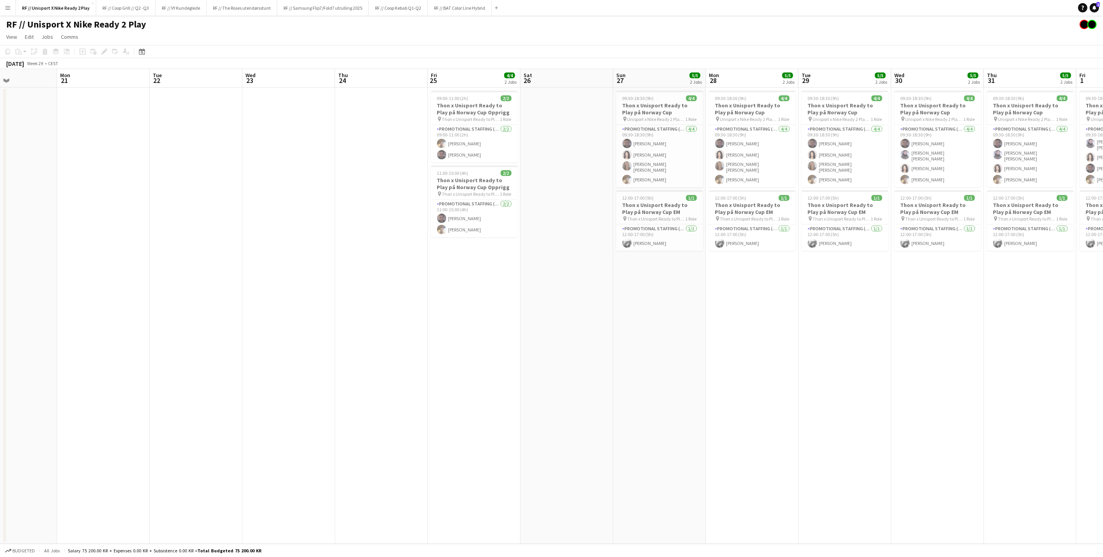
drag, startPoint x: 201, startPoint y: 324, endPoint x: 618, endPoint y: 295, distance: 418.2
click at [618, 295] on app-calendar-viewport "Fri 18 Sat 19 Sun 20 Mon 21 Tue 22 Wed 23 Thu 24 Fri 25 4/4 2 Jobs Sat 26 Sun 2…" at bounding box center [551, 306] width 1103 height 475
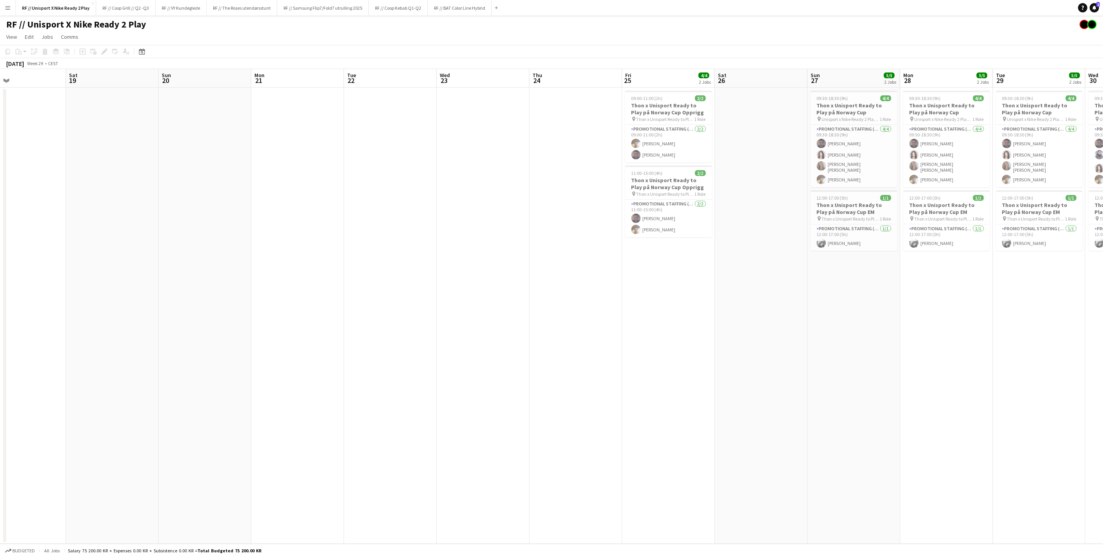
drag, startPoint x: 232, startPoint y: 316, endPoint x: 566, endPoint y: 313, distance: 333.5
click at [600, 308] on app-calendar-viewport "Wed 16 Thu 17 Fri 18 Sat 19 Sun 20 Mon 21 Tue 22 Wed 23 Thu 24 Fri 25 4/4 2 Job…" at bounding box center [551, 306] width 1103 height 475
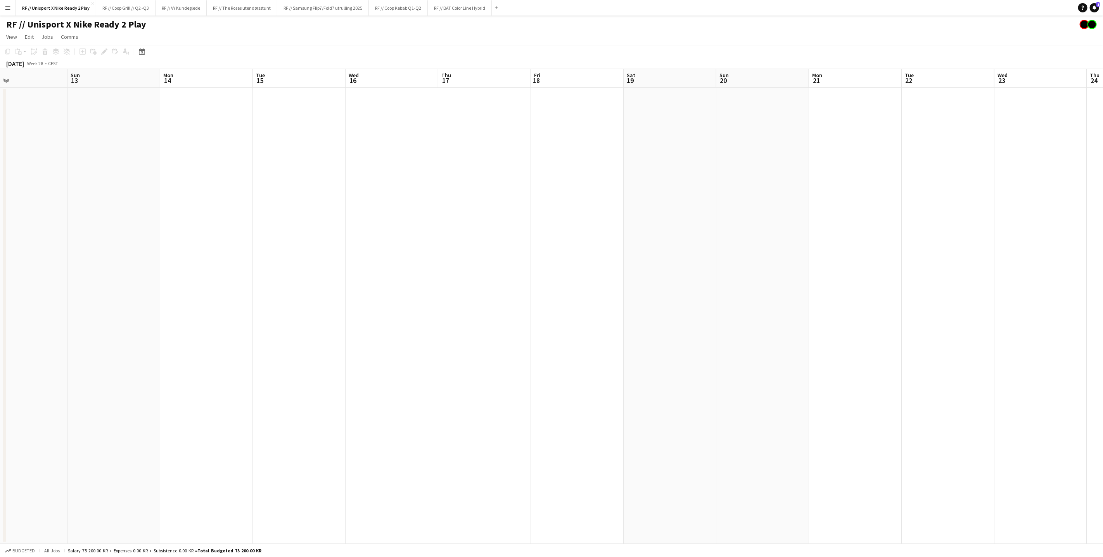
drag, startPoint x: 515, startPoint y: 312, endPoint x: 593, endPoint y: 299, distance: 79.1
click at [593, 299] on app-calendar-viewport "Thu 10 Fri 11 5/5 2 Jobs Sat 12 Sun 13 Mon 14 Tue 15 Wed 16 Thu 17 Fri 18 Sat 1…" at bounding box center [551, 306] width 1103 height 475
drag, startPoint x: 302, startPoint y: 308, endPoint x: 394, endPoint y: 306, distance: 91.2
click at [367, 306] on app-calendar-viewport "Wed 9 Thu 10 6/6 3 Jobs Fri 11 5/5 2 Jobs Sat 12 Sun 13 Mon 14 Tue 15 Wed 16 Th…" at bounding box center [551, 306] width 1103 height 475
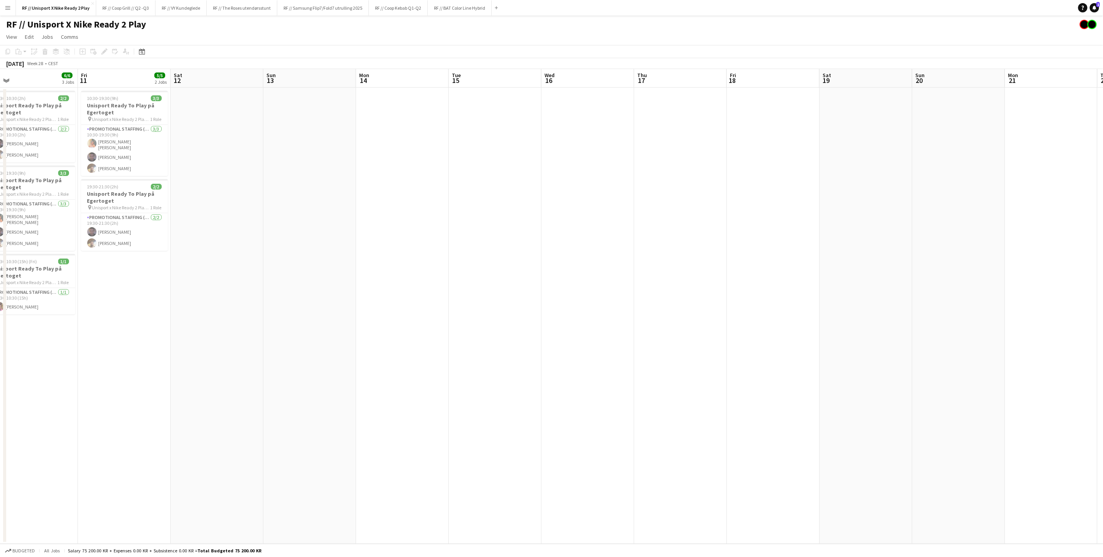
drag, startPoint x: 221, startPoint y: 294, endPoint x: 490, endPoint y: 281, distance: 268.6
click at [479, 277] on app-calendar-viewport "Tue 8 Wed 9 Thu 10 6/6 3 Jobs Fri 11 5/5 2 Jobs Sat 12 Sun 13 Mon 14 Tue 15 Wed…" at bounding box center [551, 306] width 1103 height 475
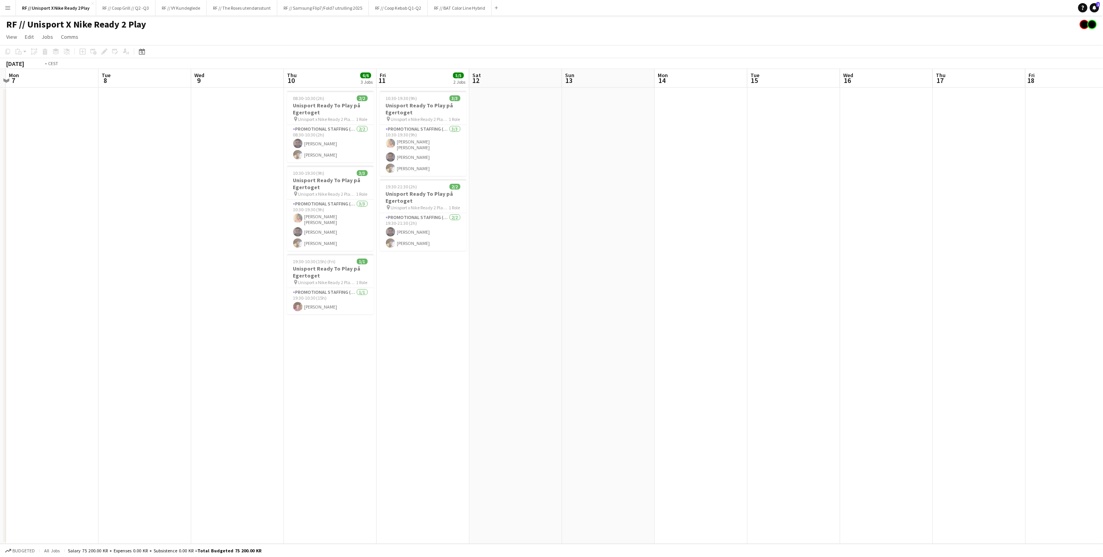
drag, startPoint x: 483, startPoint y: 348, endPoint x: 510, endPoint y: 354, distance: 27.7
click at [497, 347] on app-calendar-viewport "Sat 5 Sun 6 Mon 7 Tue 8 Wed 9 Thu 10 6/6 3 Jobs Fri 11 5/5 2 Jobs Sat 12 Sun 13…" at bounding box center [551, 306] width 1103 height 475
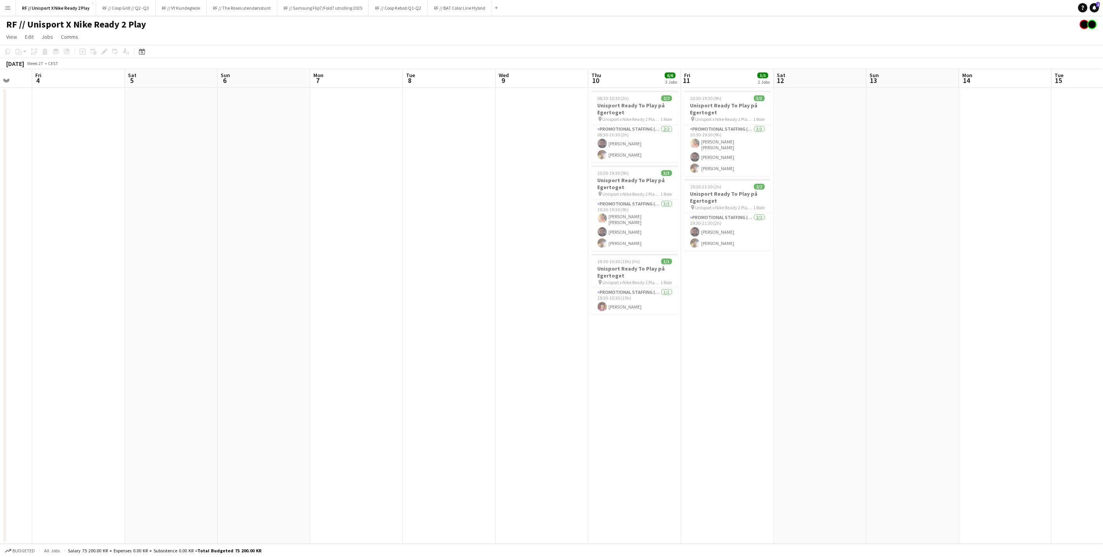
drag, startPoint x: 228, startPoint y: 366, endPoint x: 447, endPoint y: 357, distance: 219.3
click at [460, 349] on app-calendar-viewport "Tue 1 Wed 2 Thu 3 Fri 4 Sat 5 Sun 6 Mon 7 Tue 8 Wed 9 Thu 10 6/6 3 Jobs Fri 11 …" at bounding box center [551, 306] width 1103 height 475
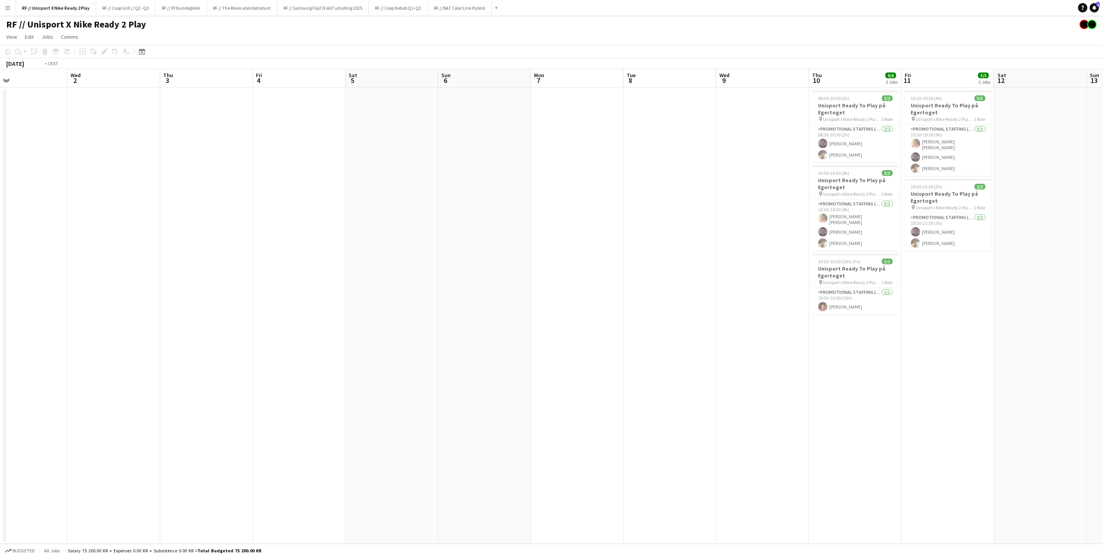
drag, startPoint x: 244, startPoint y: 340, endPoint x: 687, endPoint y: 276, distance: 448.7
click at [650, 278] on app-calendar-viewport "Sun 29 Mon 30 Tue 1 Wed 2 Thu 3 Fri 4 Sat 5 Sun 6 Mon 7 Tue 8 Wed 9 Thu 10 6/6 …" at bounding box center [551, 306] width 1103 height 475
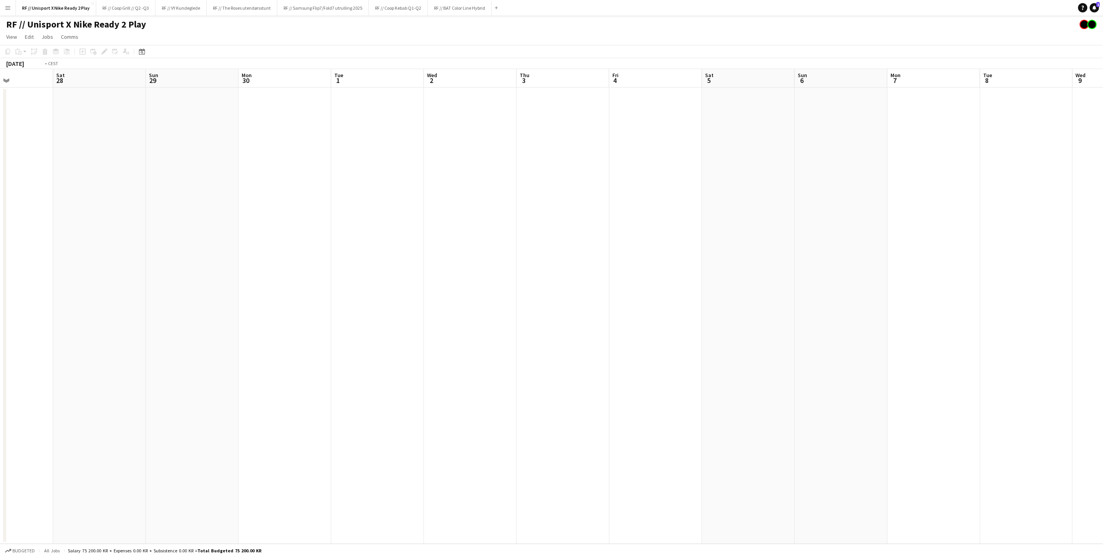
drag, startPoint x: 715, startPoint y: 264, endPoint x: 712, endPoint y: 267, distance: 4.1
click at [739, 266] on app-calendar-viewport "Wed 25 Thu 26 3/3 1 Job Fri 27 Sat 28 Sun 29 Mon 30 Tue 1 Wed 2 Thu 3 Fri 4 Sat…" at bounding box center [551, 306] width 1103 height 475
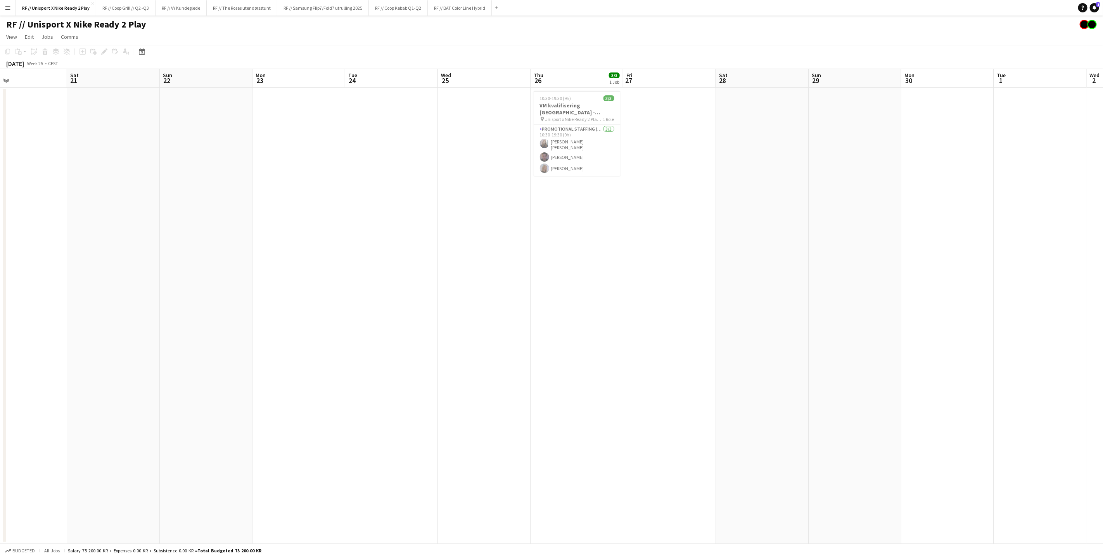
scroll to position [0, 251]
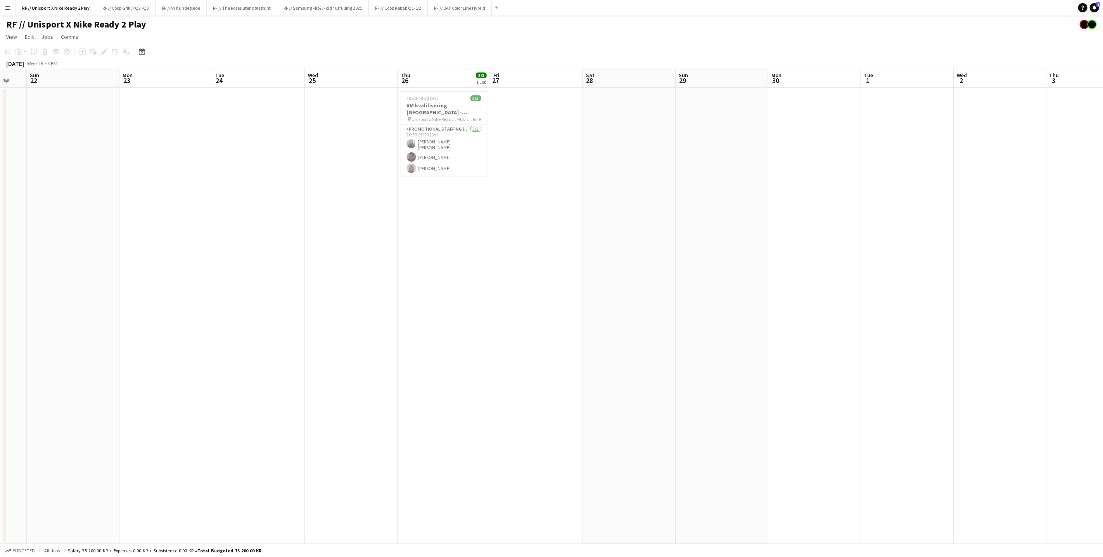
drag, startPoint x: 236, startPoint y: 295, endPoint x: 144, endPoint y: 276, distance: 94.2
click at [144, 276] on app-calendar-viewport "Thu 19 Fri 20 Sat 21 Sun 22 Mon 23 Tue 24 Wed 25 Thu 26 3/3 1 Job Fri 27 Sat 28…" at bounding box center [551, 306] width 1103 height 475
